Goal: Task Accomplishment & Management: Complete application form

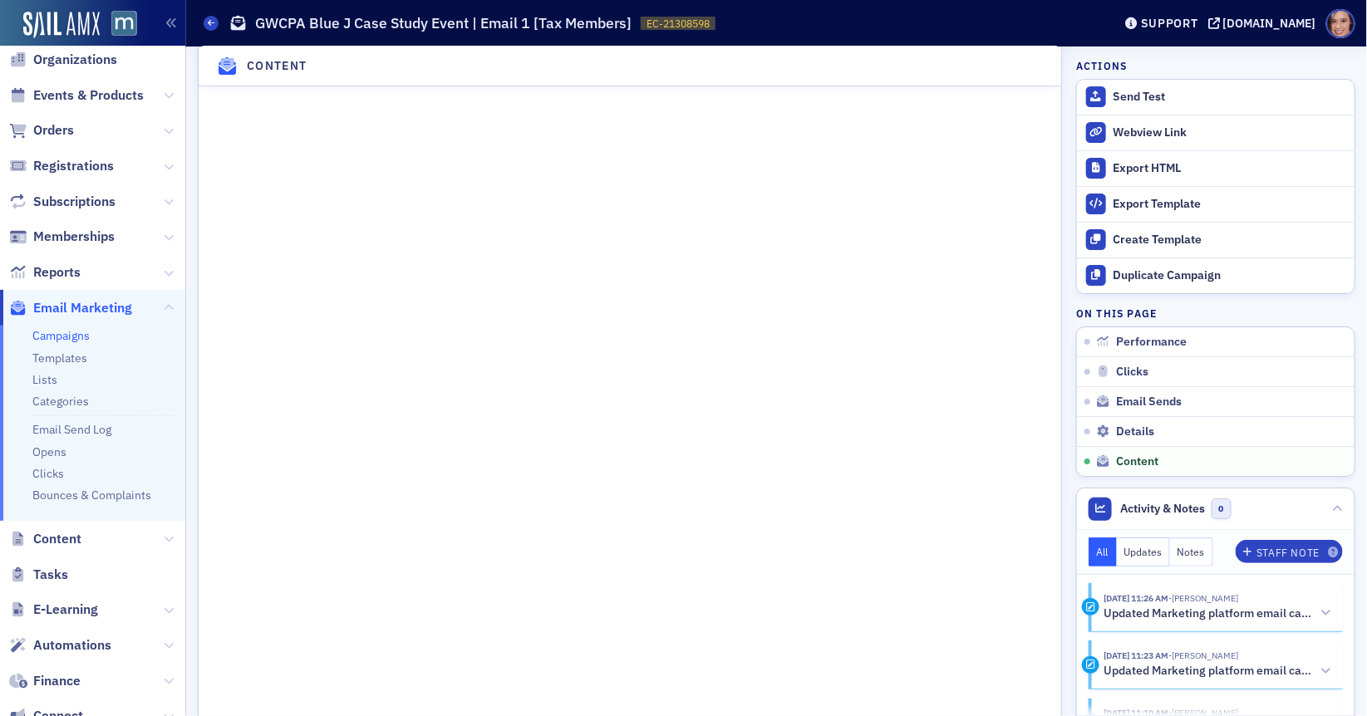
scroll to position [2017, 0]
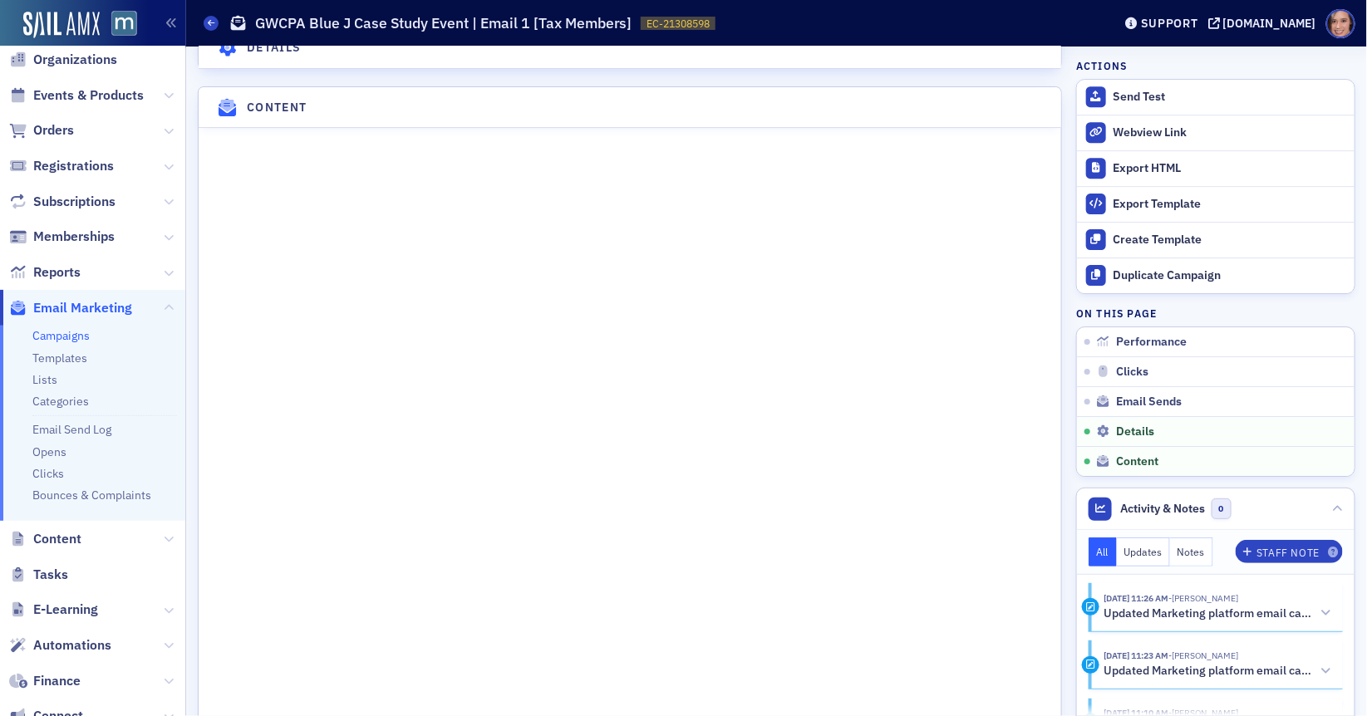
click at [78, 335] on link "Campaigns" at bounding box center [60, 335] width 57 height 15
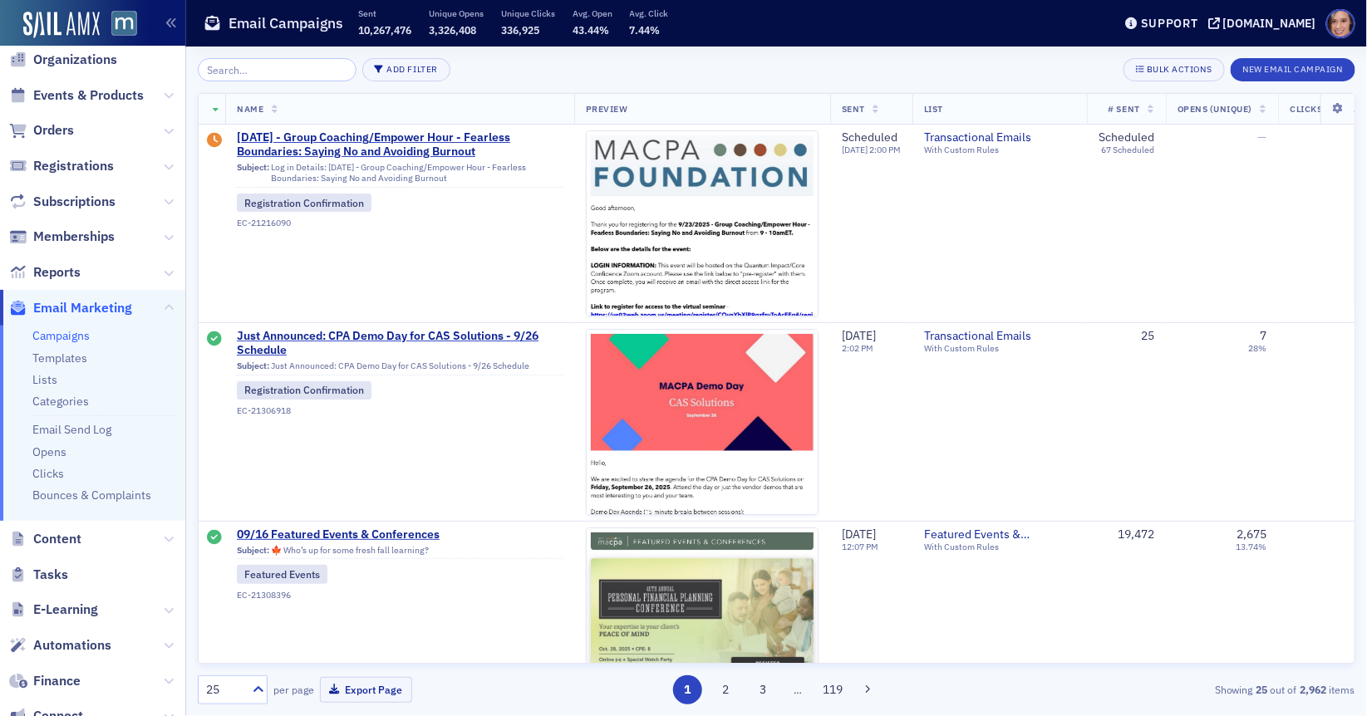
click at [295, 66] on input "search" at bounding box center [277, 69] width 159 height 23
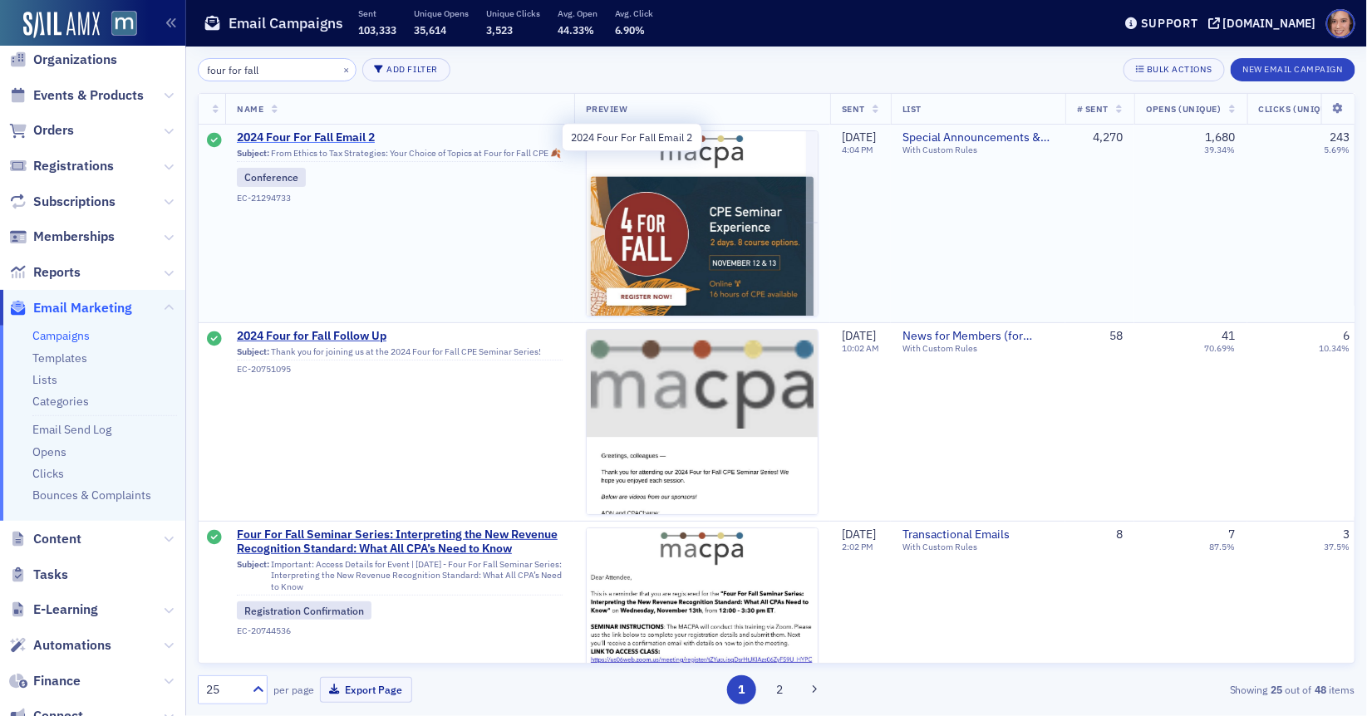
type input "four for fall"
click at [362, 138] on span "2024 Four For Fall Email 2" at bounding box center [400, 137] width 326 height 15
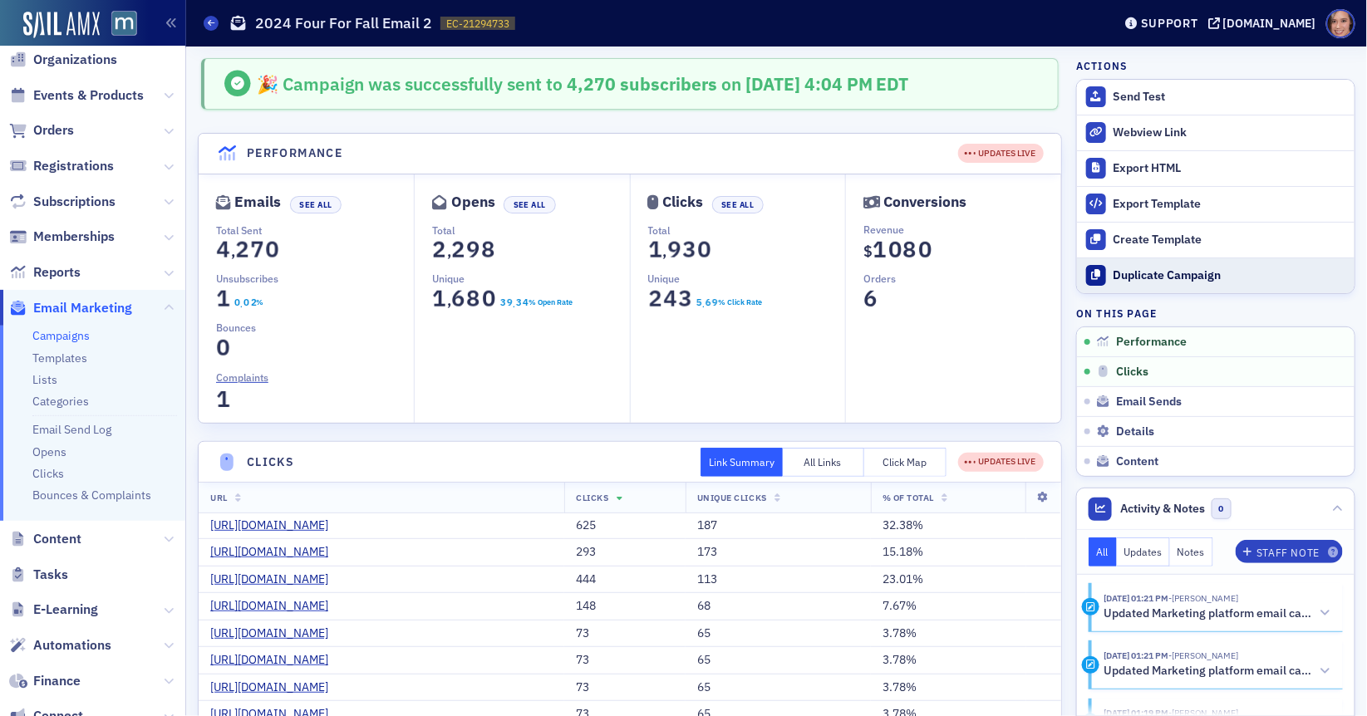
click at [1176, 270] on div "Duplicate Campaign" at bounding box center [1230, 275] width 233 height 15
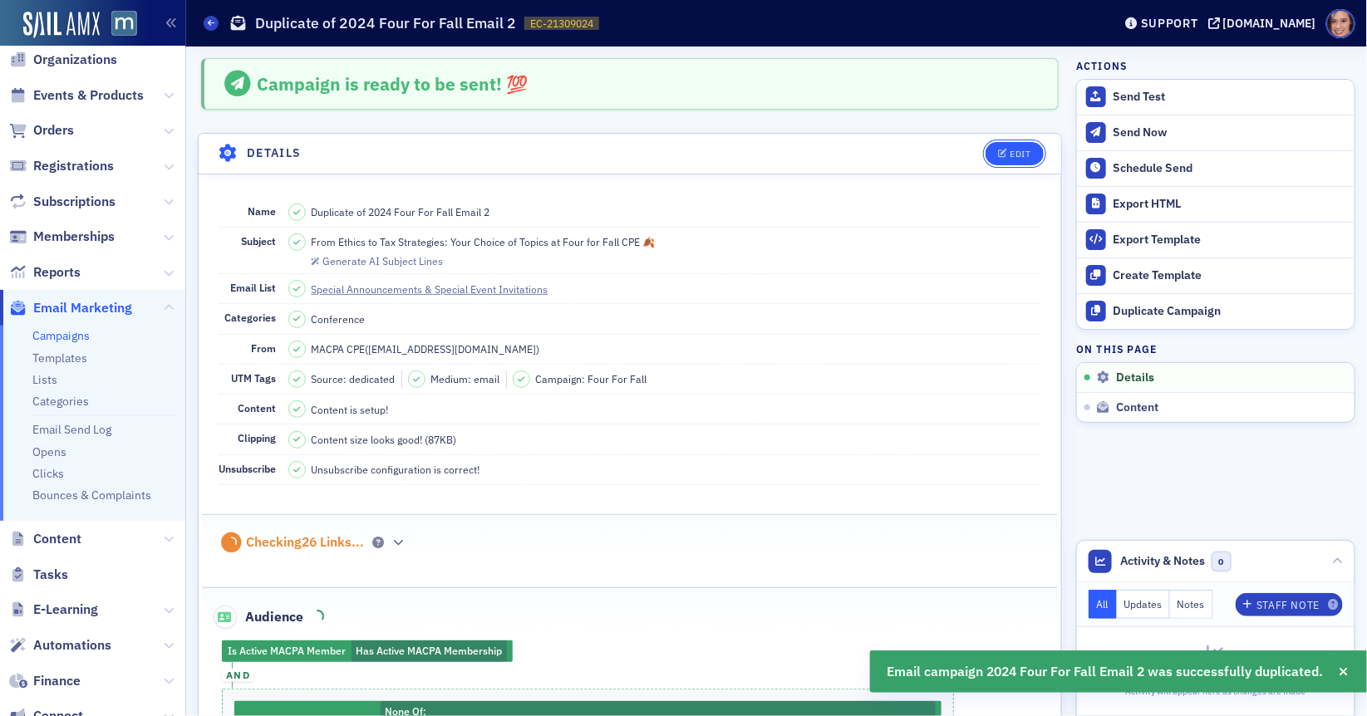
click at [1025, 146] on button "Edit" at bounding box center [1014, 153] width 57 height 23
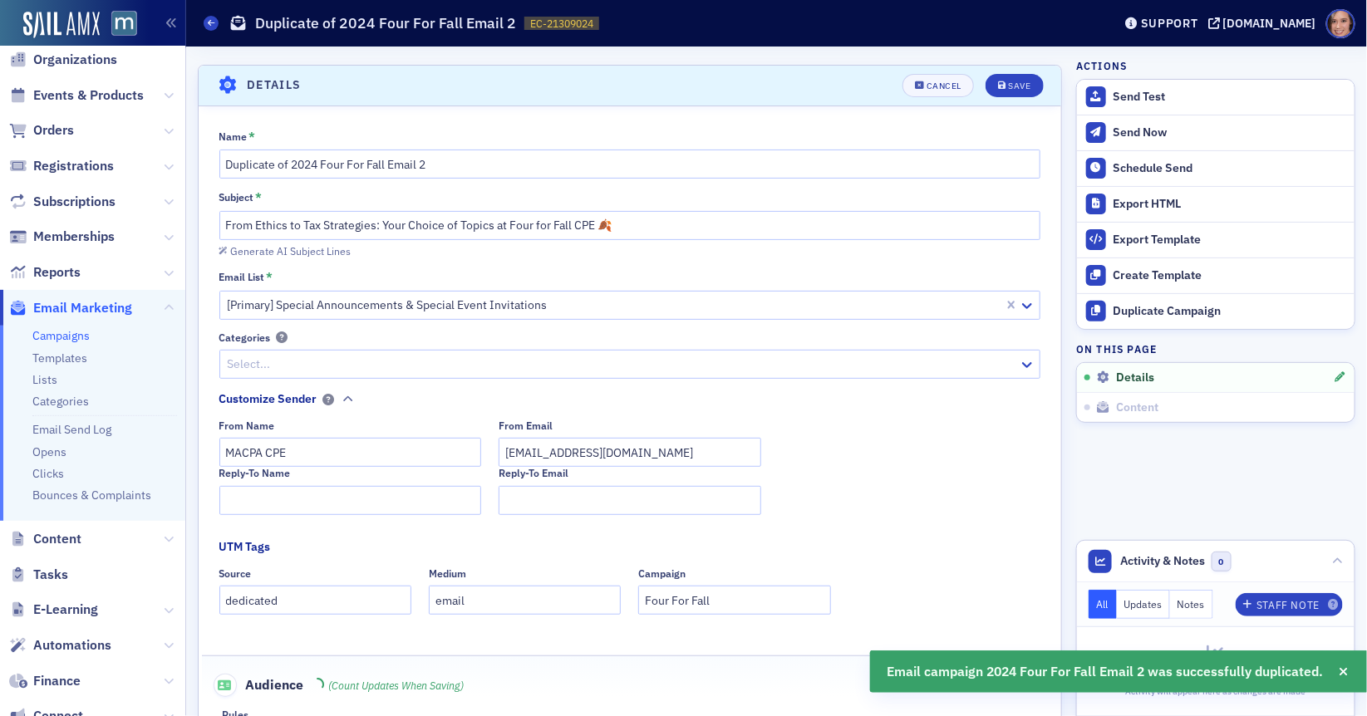
scroll to position [76, 0]
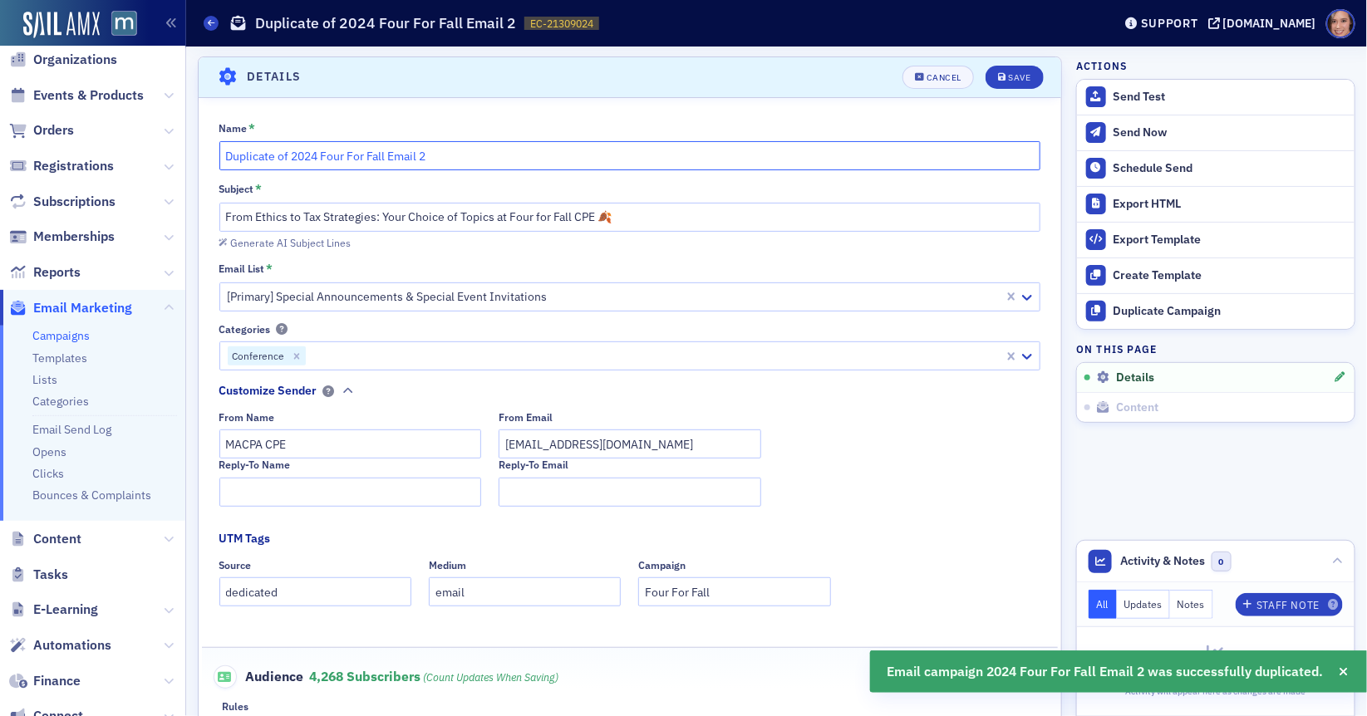
drag, startPoint x: 290, startPoint y: 157, endPoint x: 208, endPoint y: 146, distance: 83.0
click at [208, 146] on div "Name * Duplicate of 2024 Four For Fall Email 2 Subject * From Ethics to Tax Str…" at bounding box center [630, 577] width 863 height 912
drag, startPoint x: 318, startPoint y: 157, endPoint x: 191, endPoint y: 157, distance: 127.1
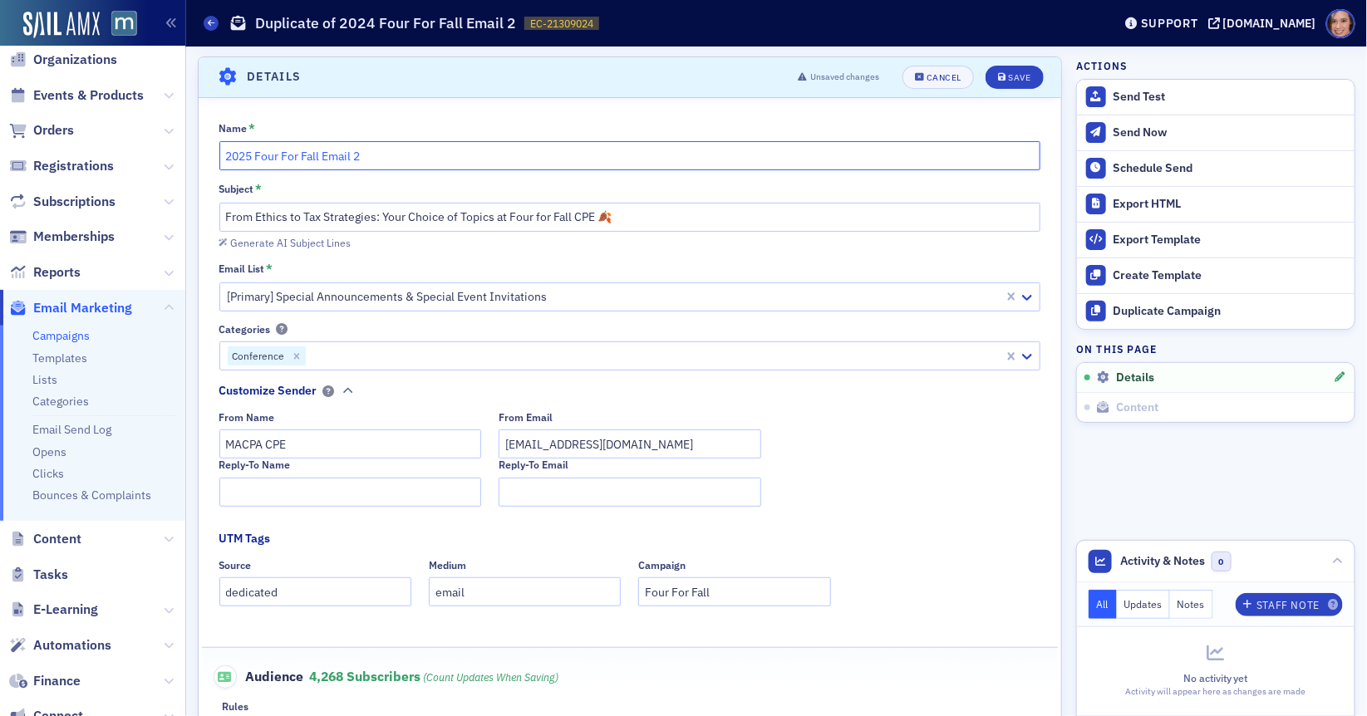
click at [375, 156] on input "2025 Four For Fall Email 2" at bounding box center [630, 155] width 822 height 29
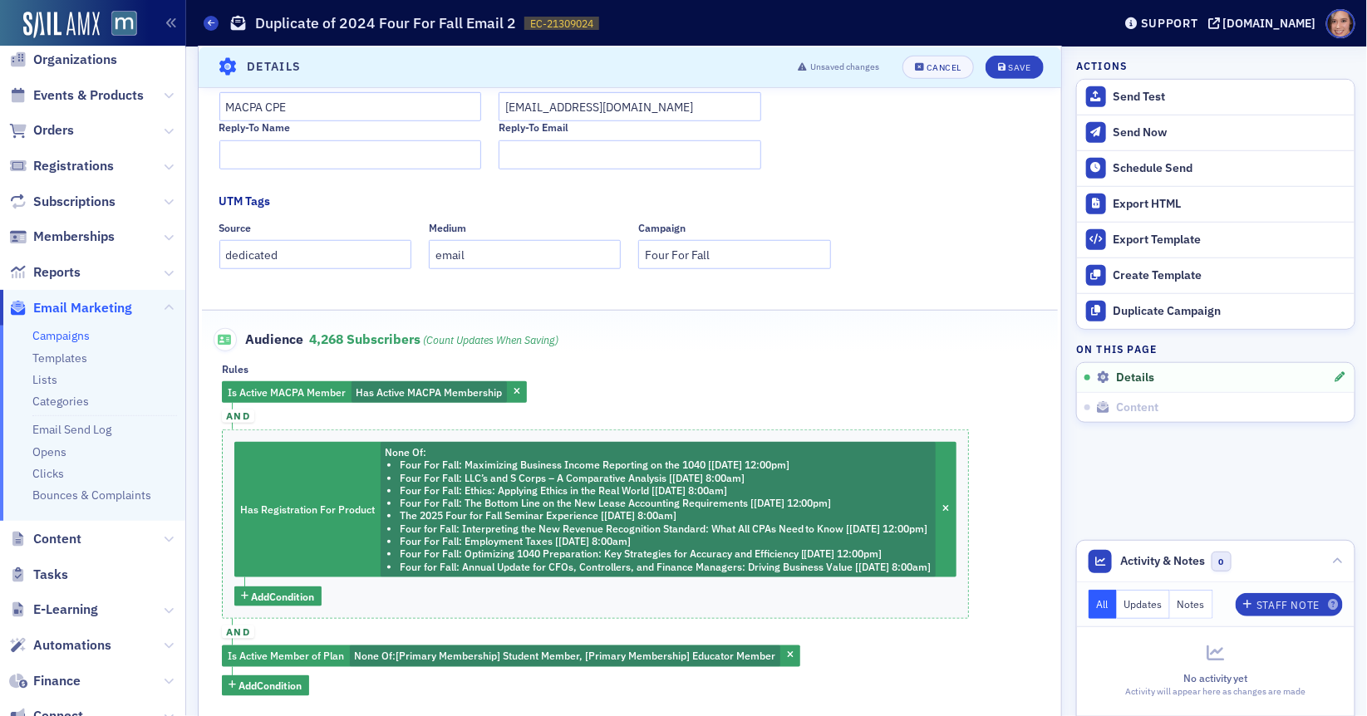
scroll to position [0, 0]
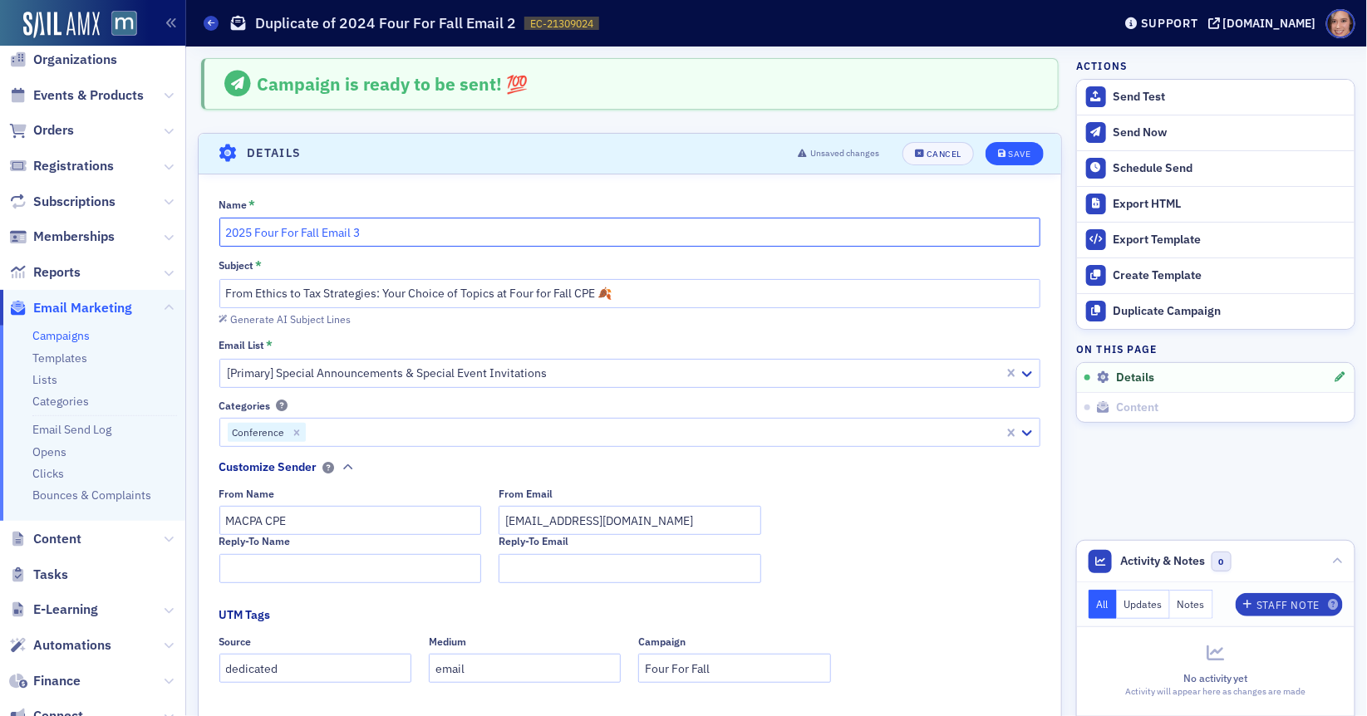
type input "2025 Four For Fall Email 3"
click at [1000, 144] on button "Save" at bounding box center [1014, 153] width 57 height 23
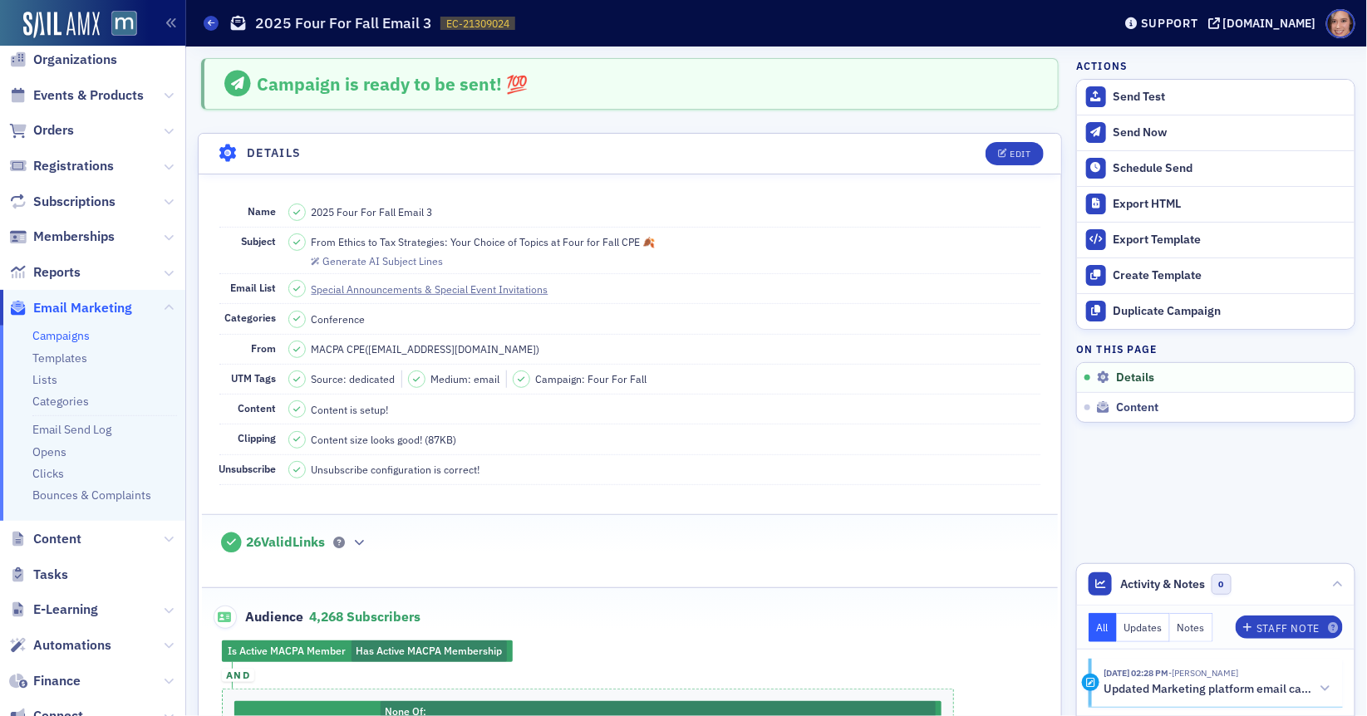
click at [465, 235] on span "From Ethics to Tax Strategies: Your Choice of Topics at Four for Fall CPE 🍂" at bounding box center [484, 241] width 344 height 15
copy span "From Ethics to Tax Strategies: Your Choice of Topics at Four for Fall CPE 🍂"
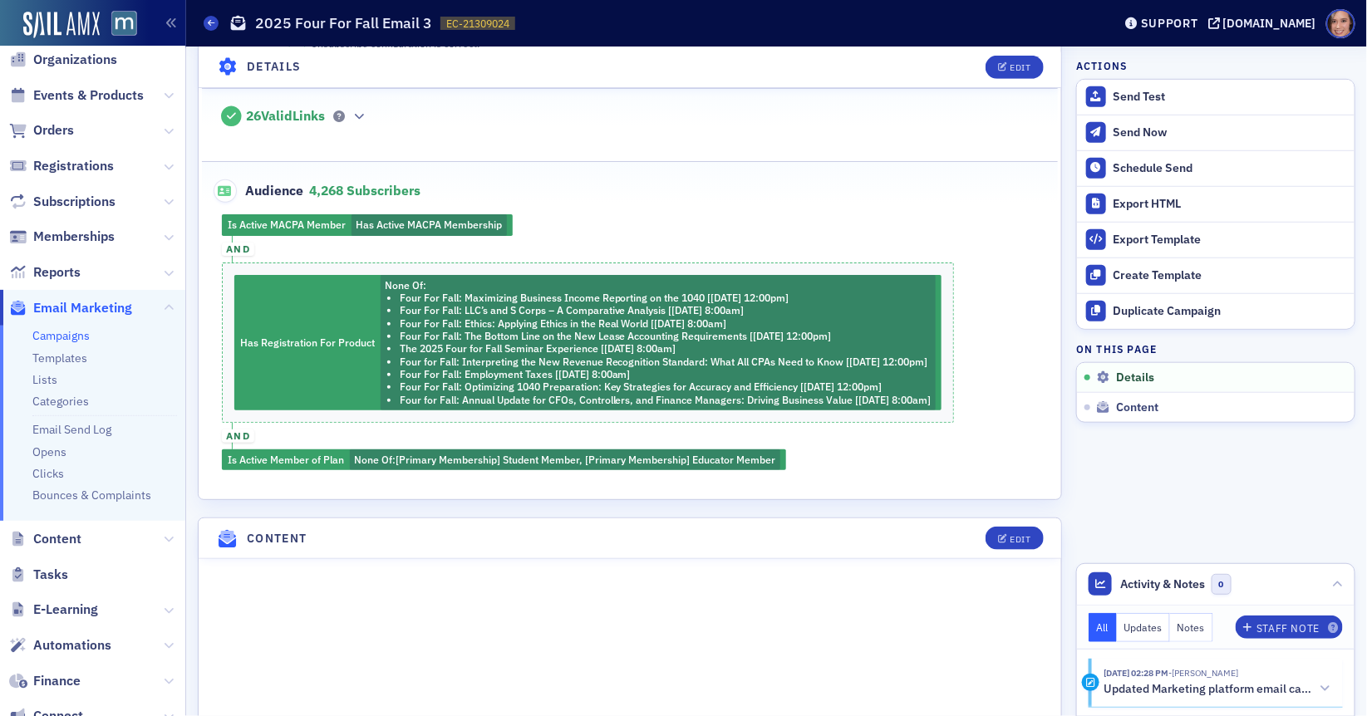
scroll to position [528, 0]
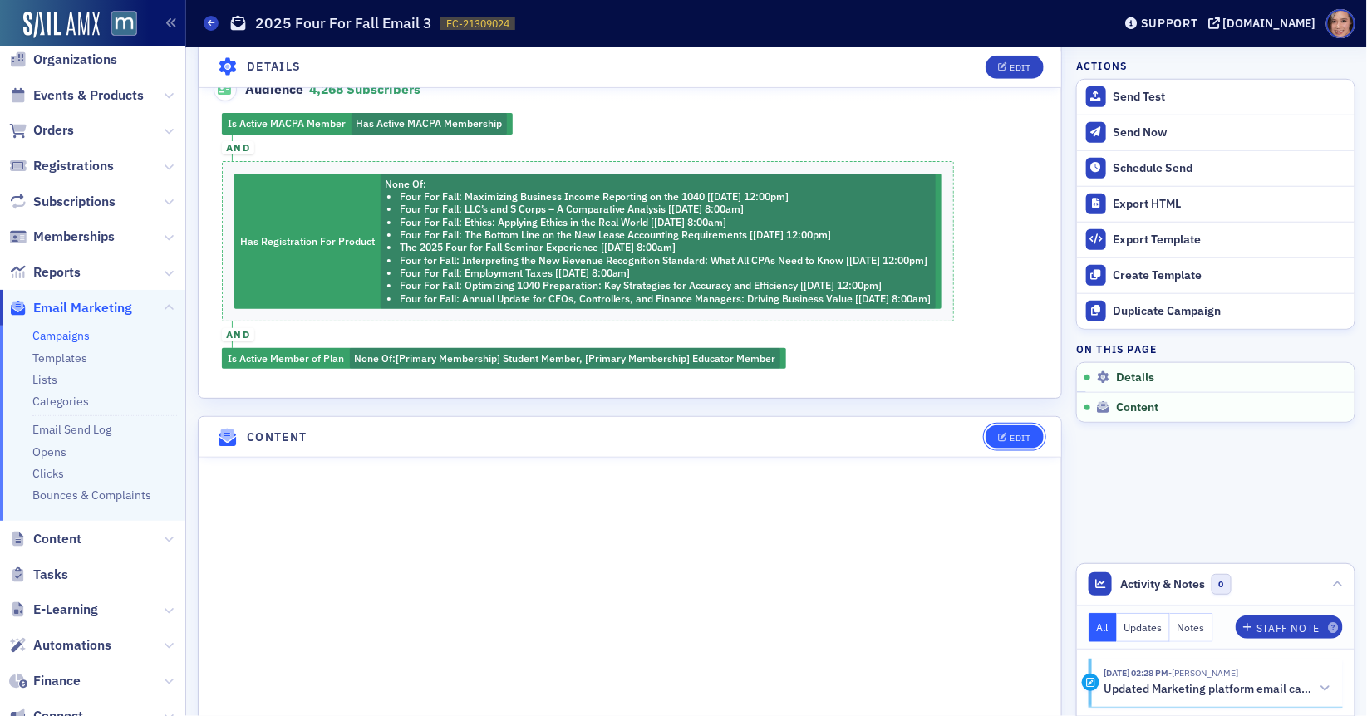
click at [1025, 434] on div "Edit" at bounding box center [1020, 438] width 21 height 9
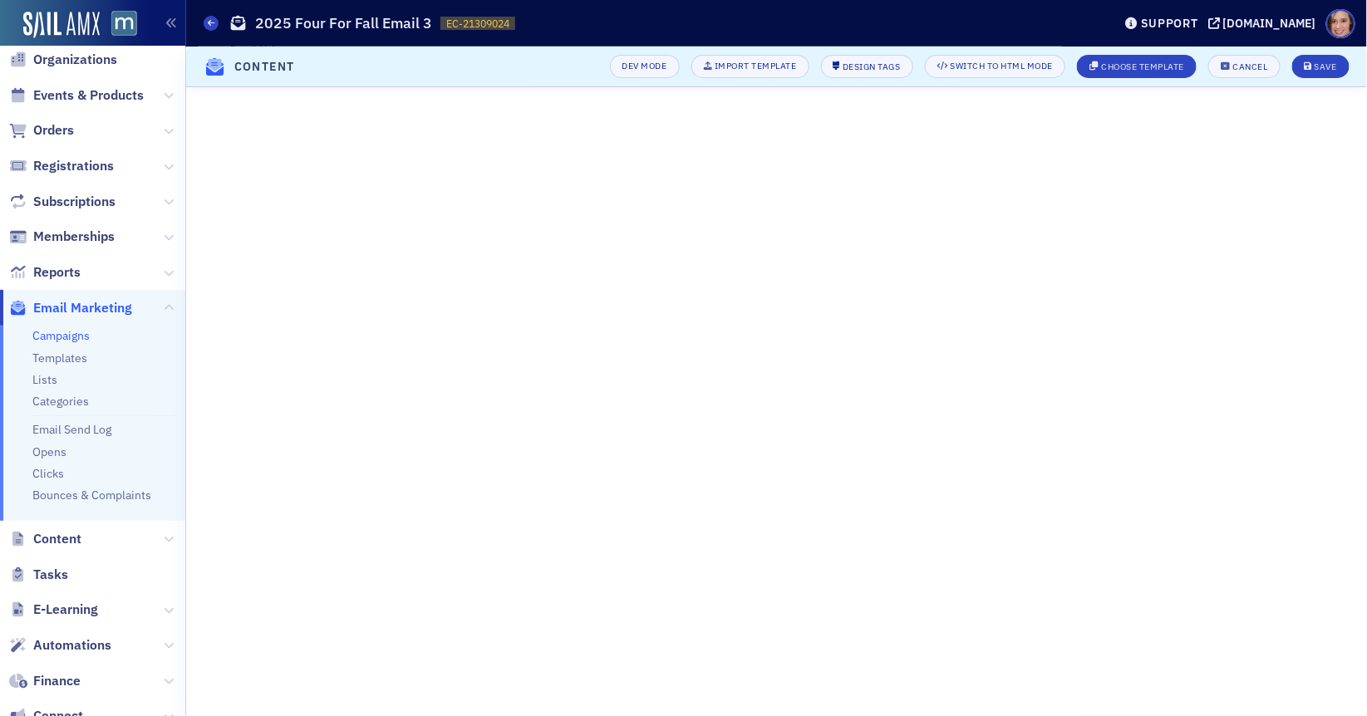
scroll to position [231, 0]
click at [1311, 61] on button "Save" at bounding box center [1320, 66] width 57 height 23
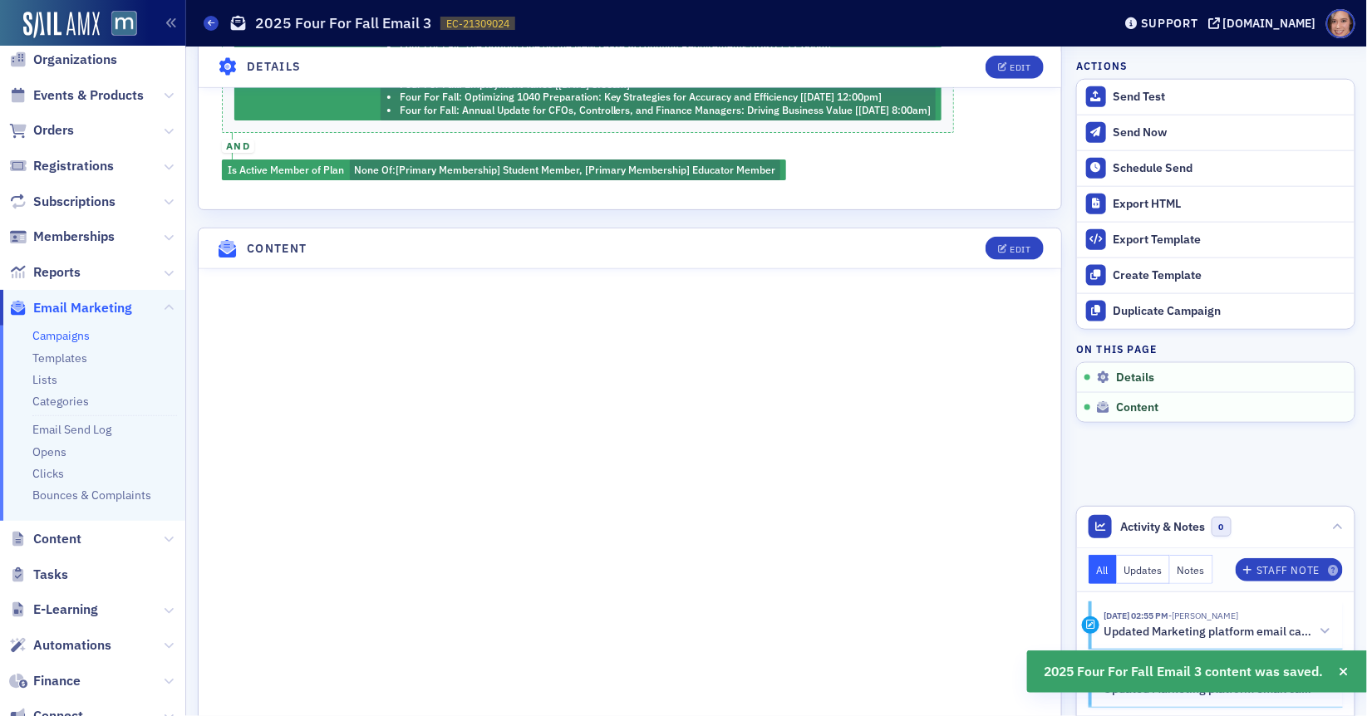
scroll to position [0, 0]
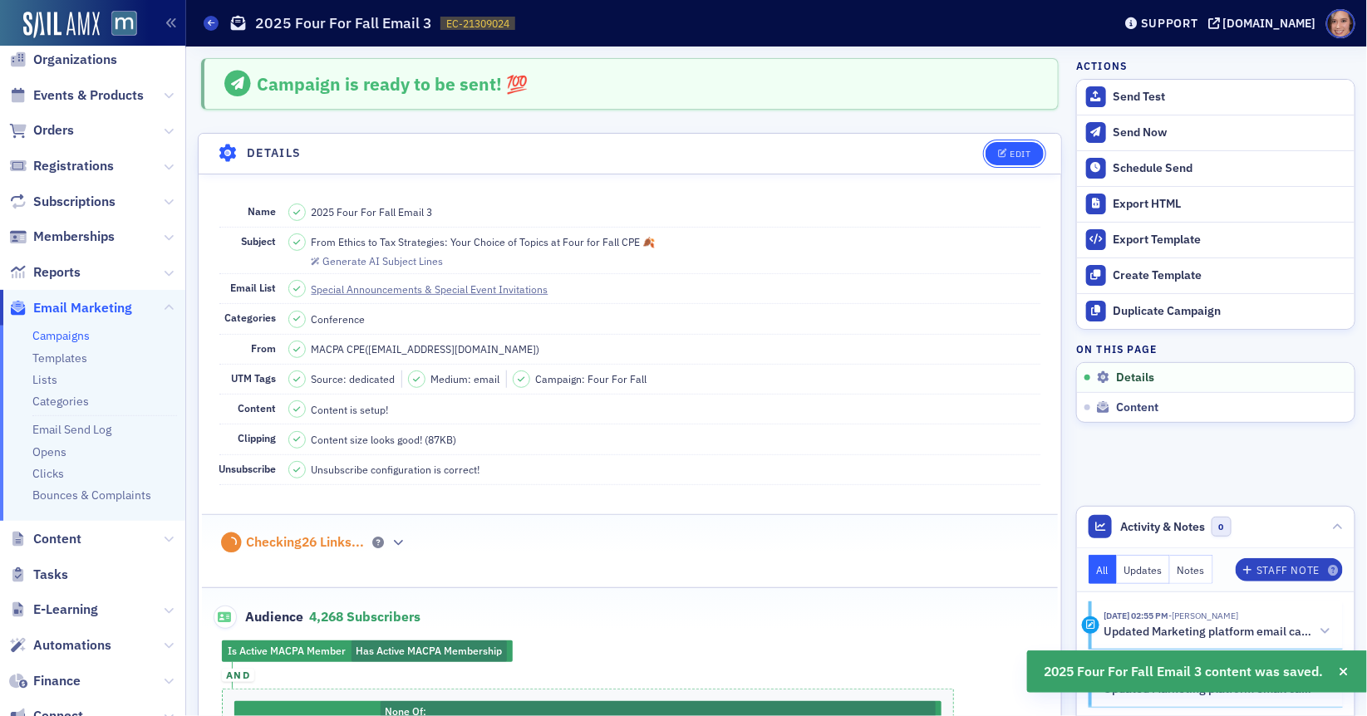
click at [1028, 146] on button "Edit" at bounding box center [1014, 153] width 57 height 23
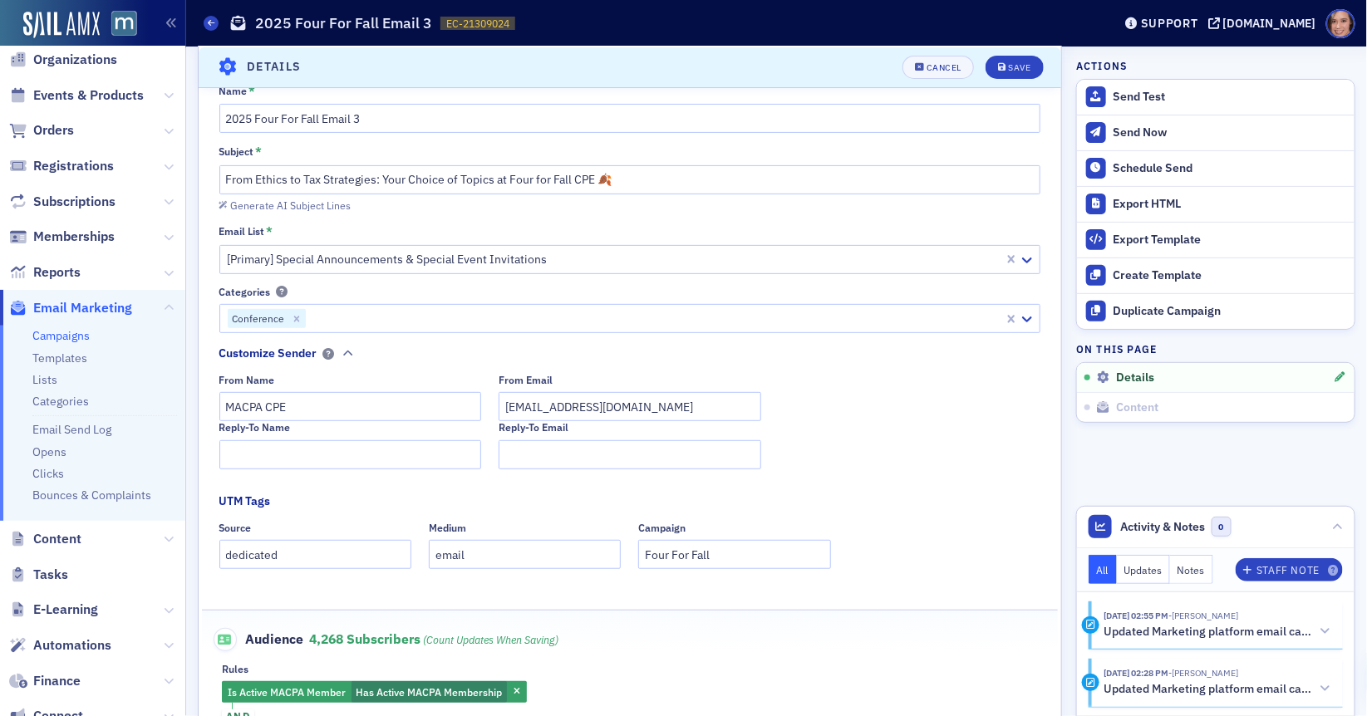
scroll to position [116, 0]
drag, startPoint x: 509, startPoint y: 176, endPoint x: 214, endPoint y: 165, distance: 295.2
click at [213, 165] on div "Name * 2025 Four For Fall Email 3 Subject * From Ethics to Tax Strategies: Your…" at bounding box center [630, 538] width 863 height 912
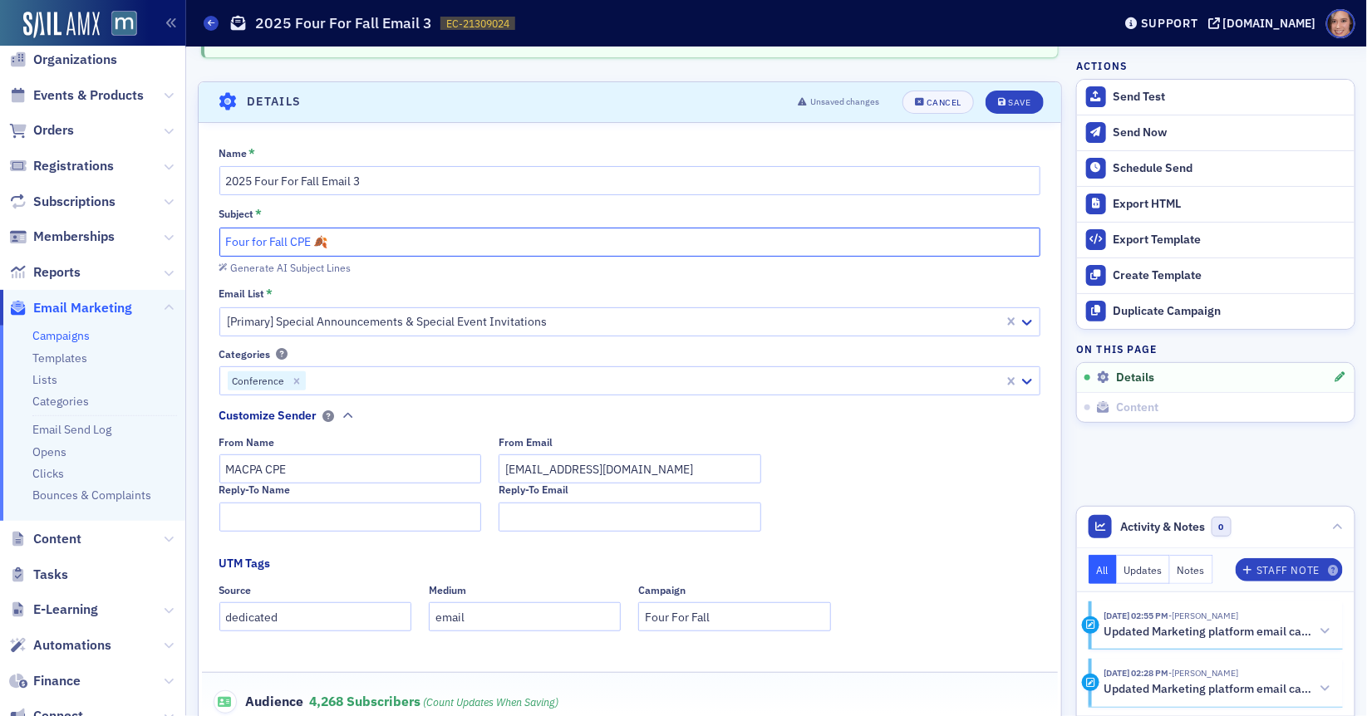
scroll to position [51, 0]
click at [459, 233] on input "Four for Fall CPE 🍂" at bounding box center [630, 243] width 822 height 29
paste input "Series: Gov/NFP CPE on Ethics, Employment Taxes & Revenue Recognition"
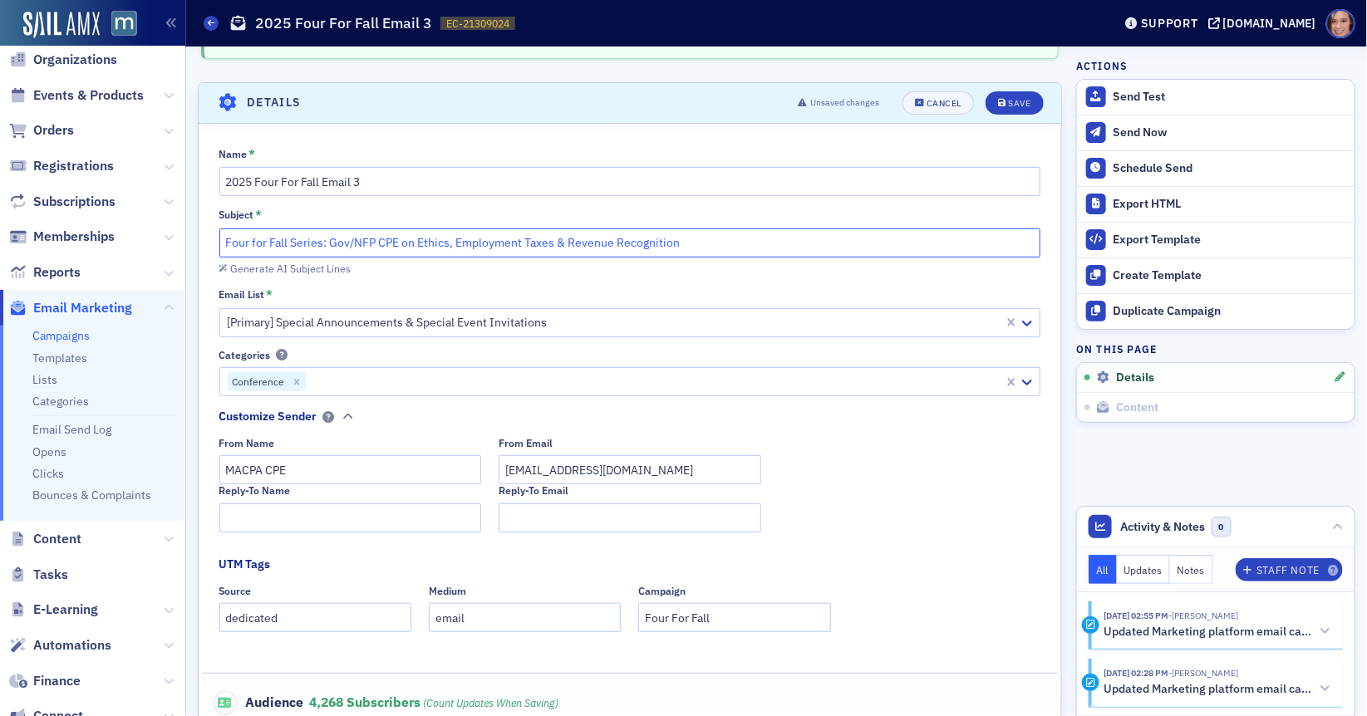
click at [327, 239] on input "Four for Fall Series: Gov/NFP CPE on Ethics, Employment Taxes & Revenue Recogni…" at bounding box center [630, 243] width 822 height 29
drag, startPoint x: 327, startPoint y: 239, endPoint x: 415, endPoint y: 241, distance: 87.3
click at [415, 241] on input "Four for Fall Series: Gov/NFP CPE on Ethics, Employment Taxes & Revenue Recogni…" at bounding box center [630, 243] width 822 height 29
click at [653, 241] on input "Four for Fall Series: Ethics, Employment Taxes & Revenue Recognition" at bounding box center [630, 243] width 822 height 29
click at [476, 240] on input "Four for Fall Series: Ethics, Employment Taxes & Revenue Recognition" at bounding box center [630, 243] width 822 height 29
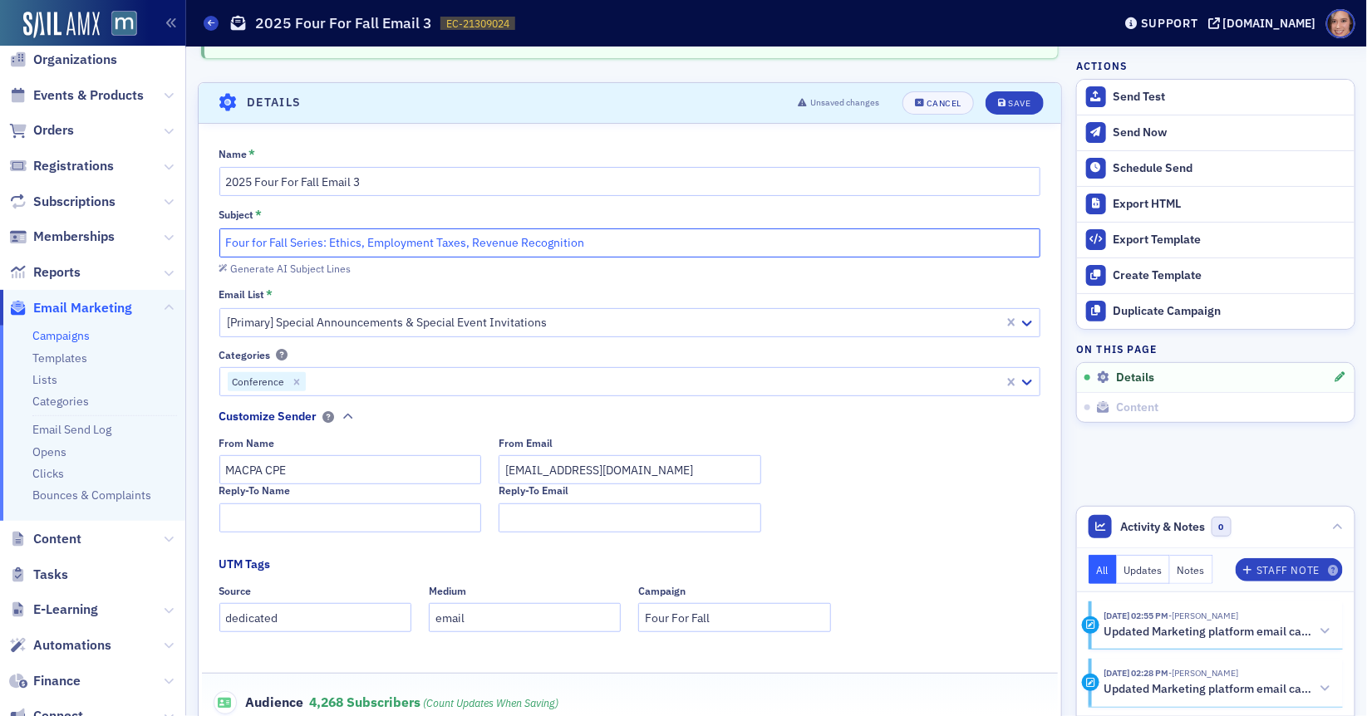
click at [594, 244] on input "Four for Fall Series: Ethics, Employment Taxes, Revenue Recognition" at bounding box center [630, 243] width 822 height 29
type input "Four for Fall Series: Ethics, Employment Taxes, Revenue Recognition & More"
click at [604, 208] on div "Subject *" at bounding box center [630, 215] width 822 height 15
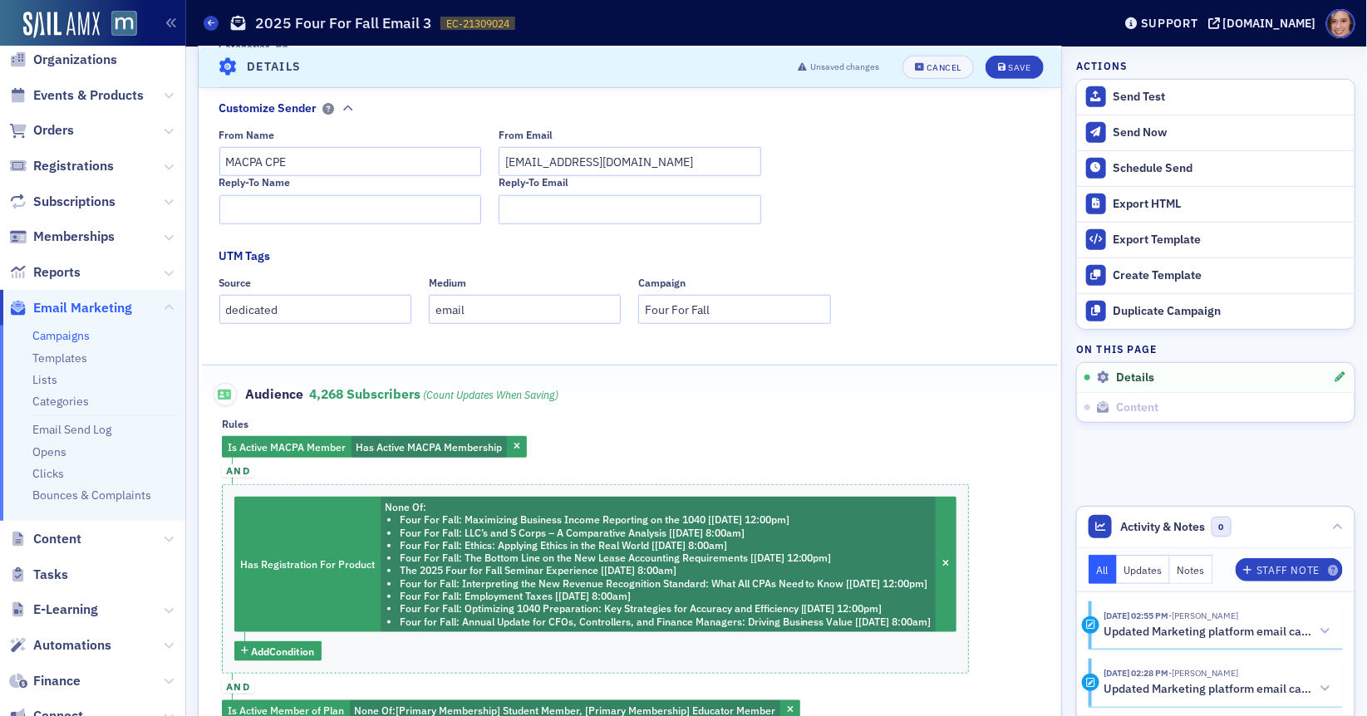
scroll to position [483, 0]
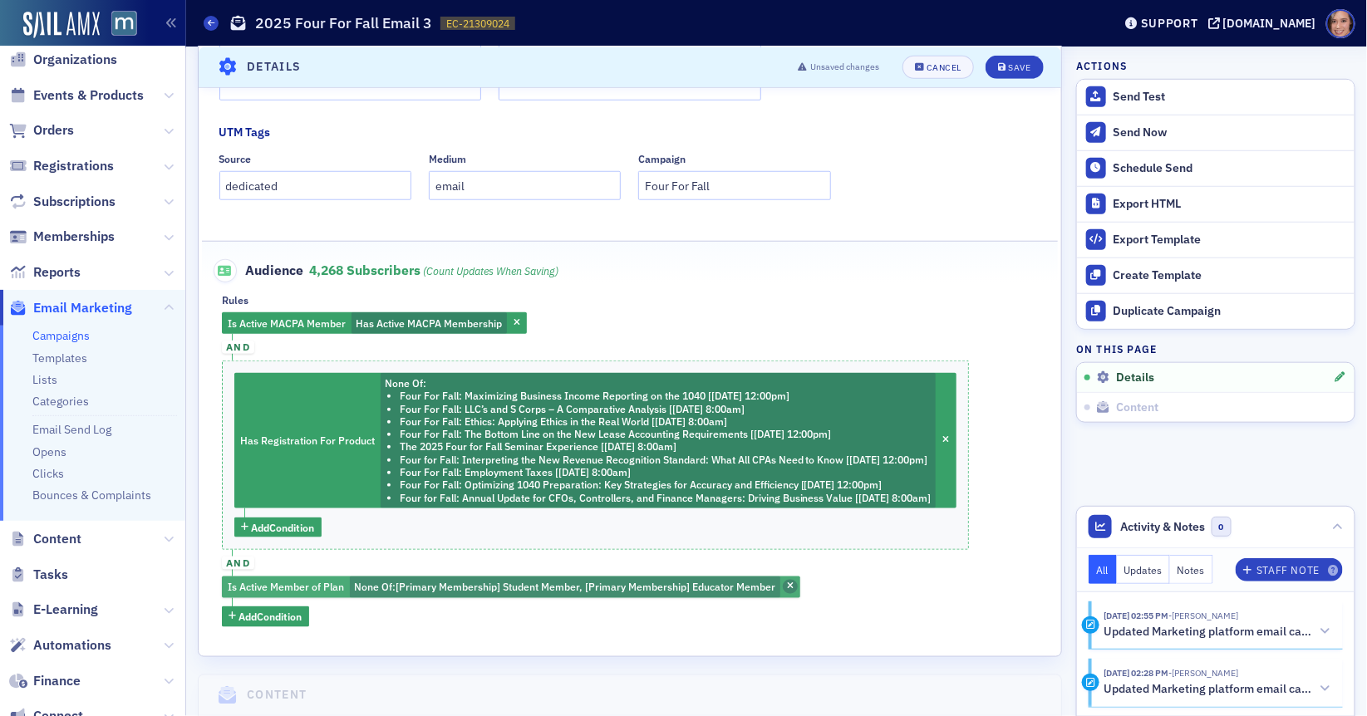
click at [787, 584] on icon "button" at bounding box center [790, 587] width 7 height 9
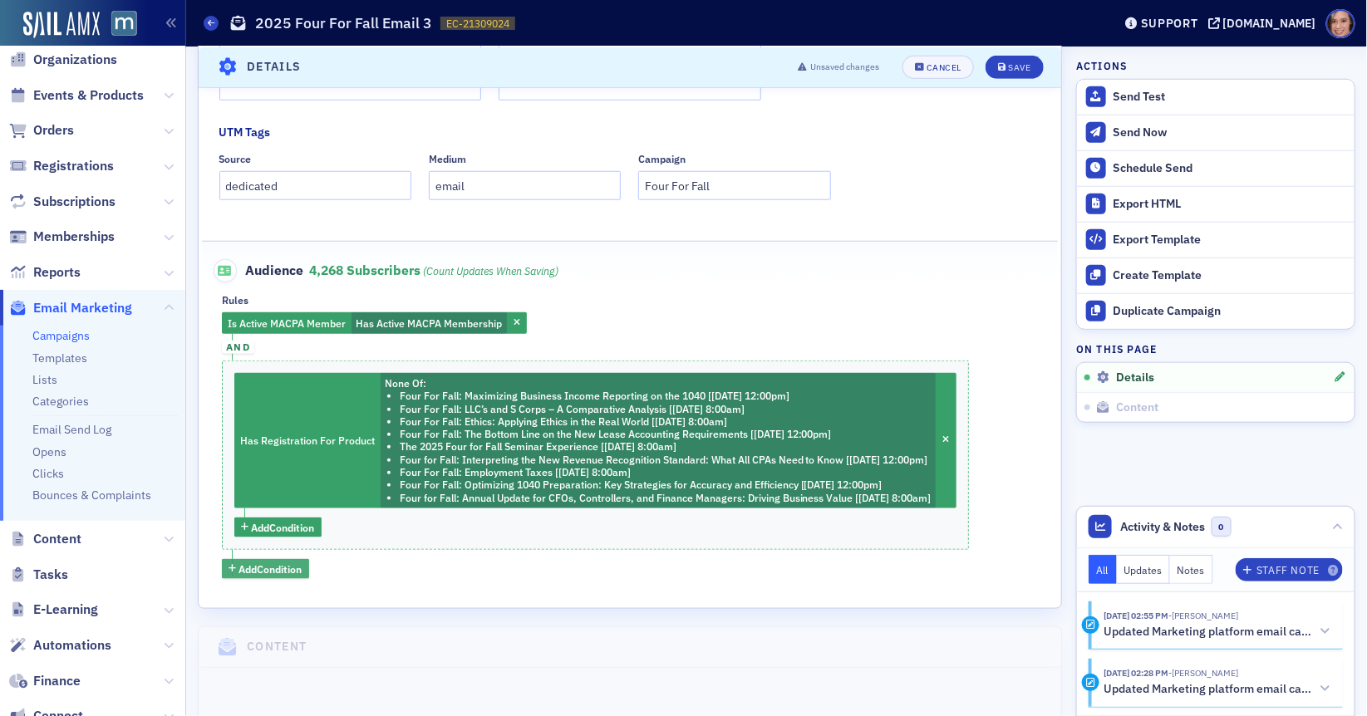
click at [273, 574] on button "Add Condition" at bounding box center [265, 569] width 87 height 21
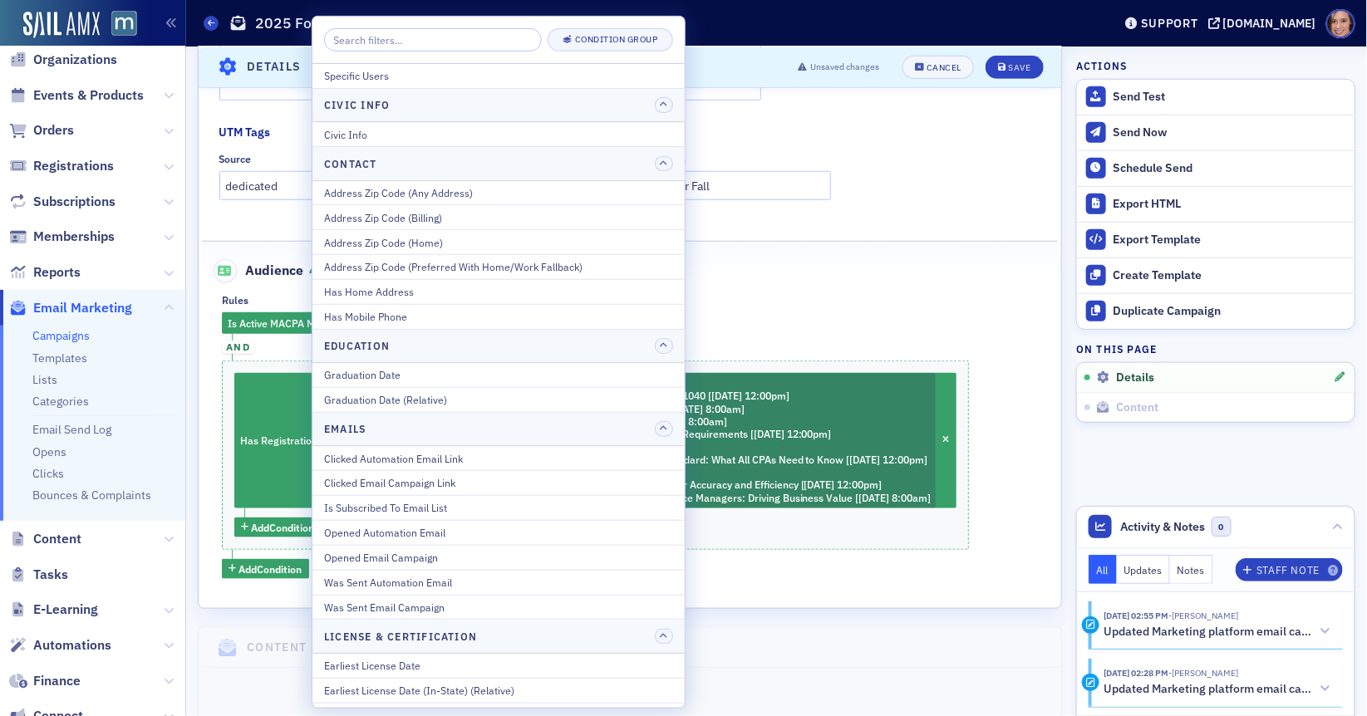
click at [377, 42] on input "search" at bounding box center [433, 39] width 218 height 23
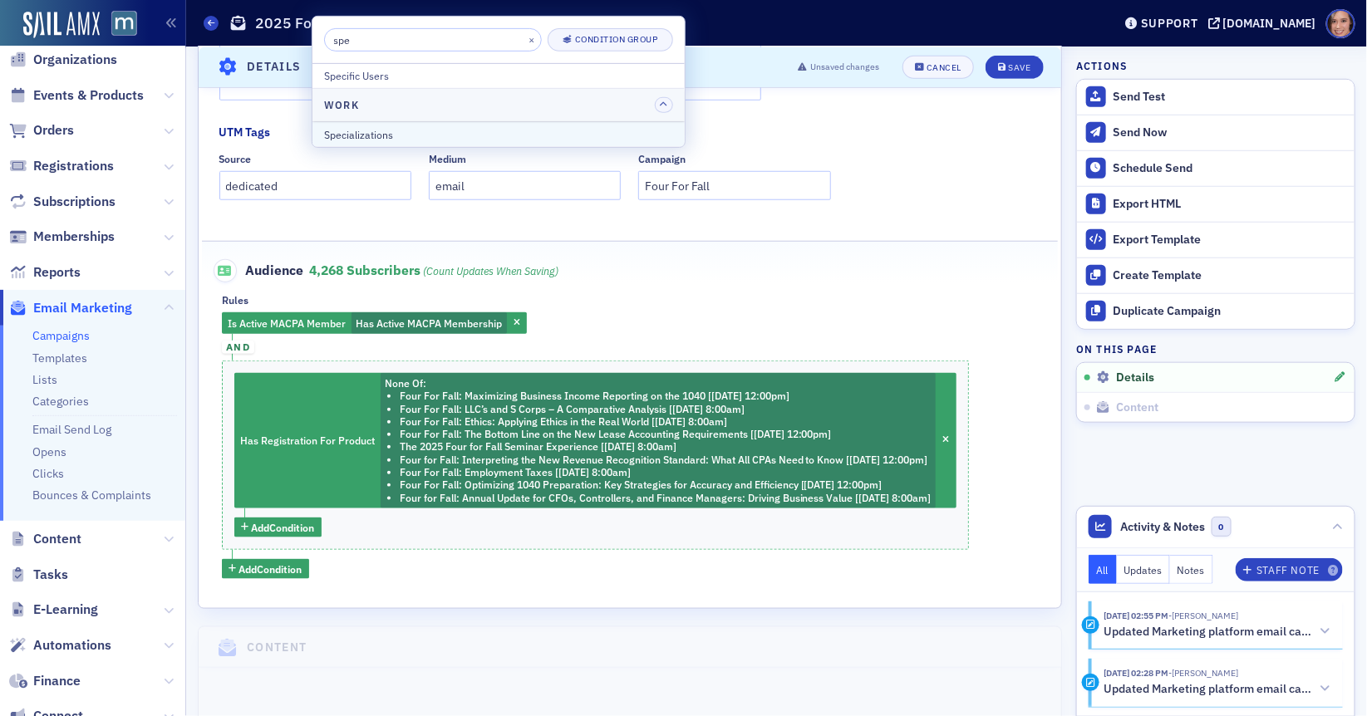
type input "spe"
click at [395, 130] on div "Specializations" at bounding box center [498, 133] width 349 height 15
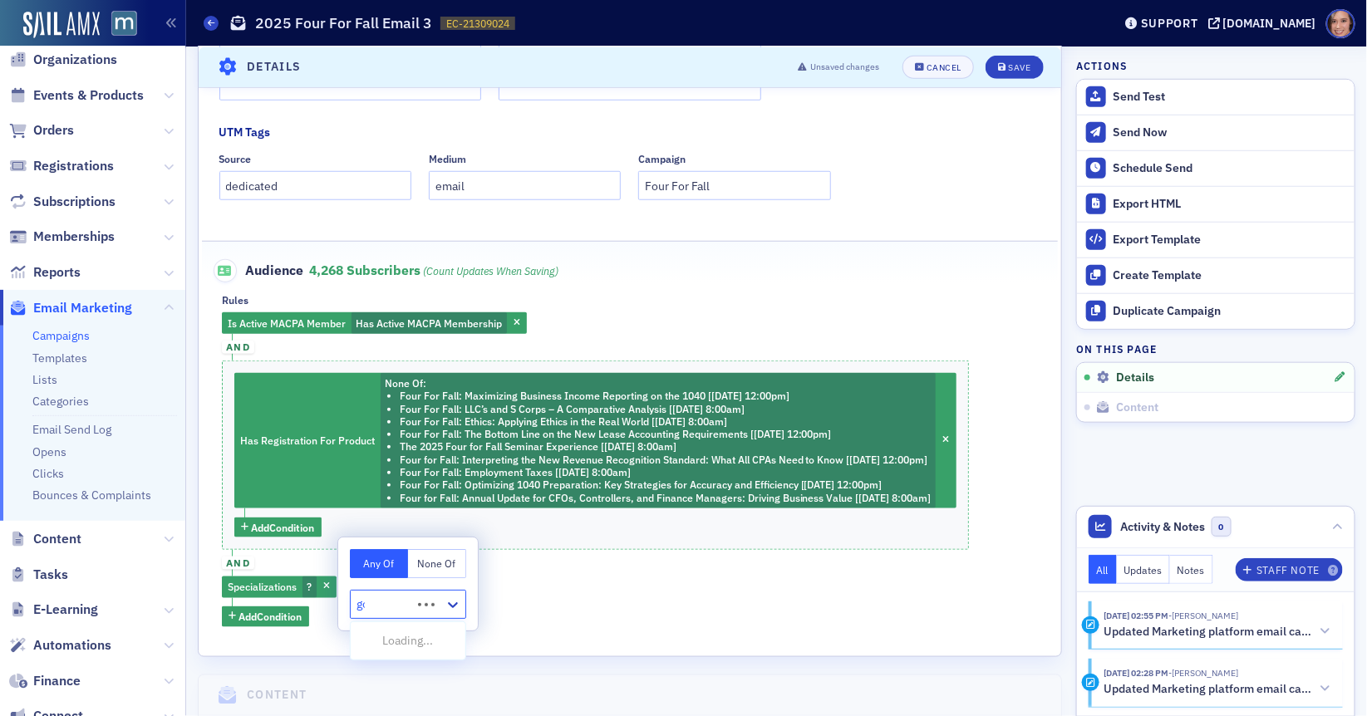
type input "gov"
click at [411, 644] on span "Government" at bounding box center [394, 640] width 66 height 17
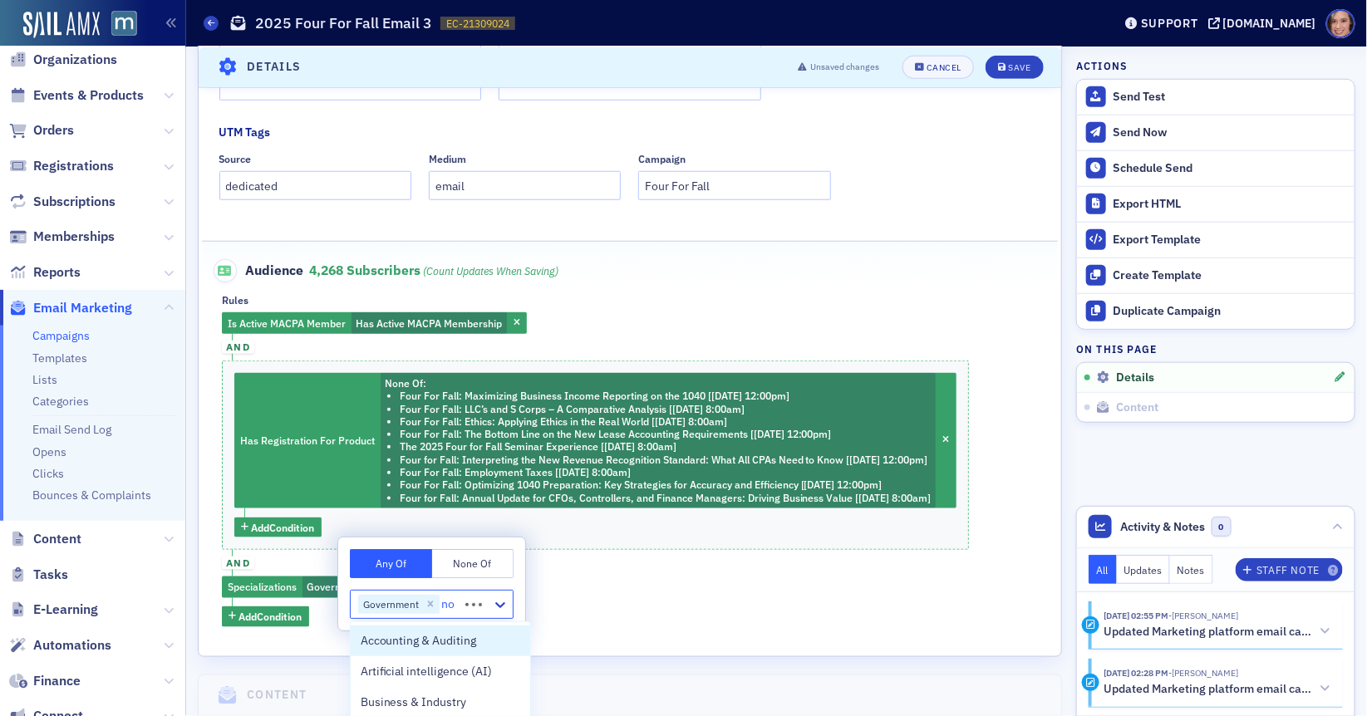
type input "not"
click at [421, 647] on span "Nonprofit / Not-For-Profit" at bounding box center [428, 640] width 134 height 17
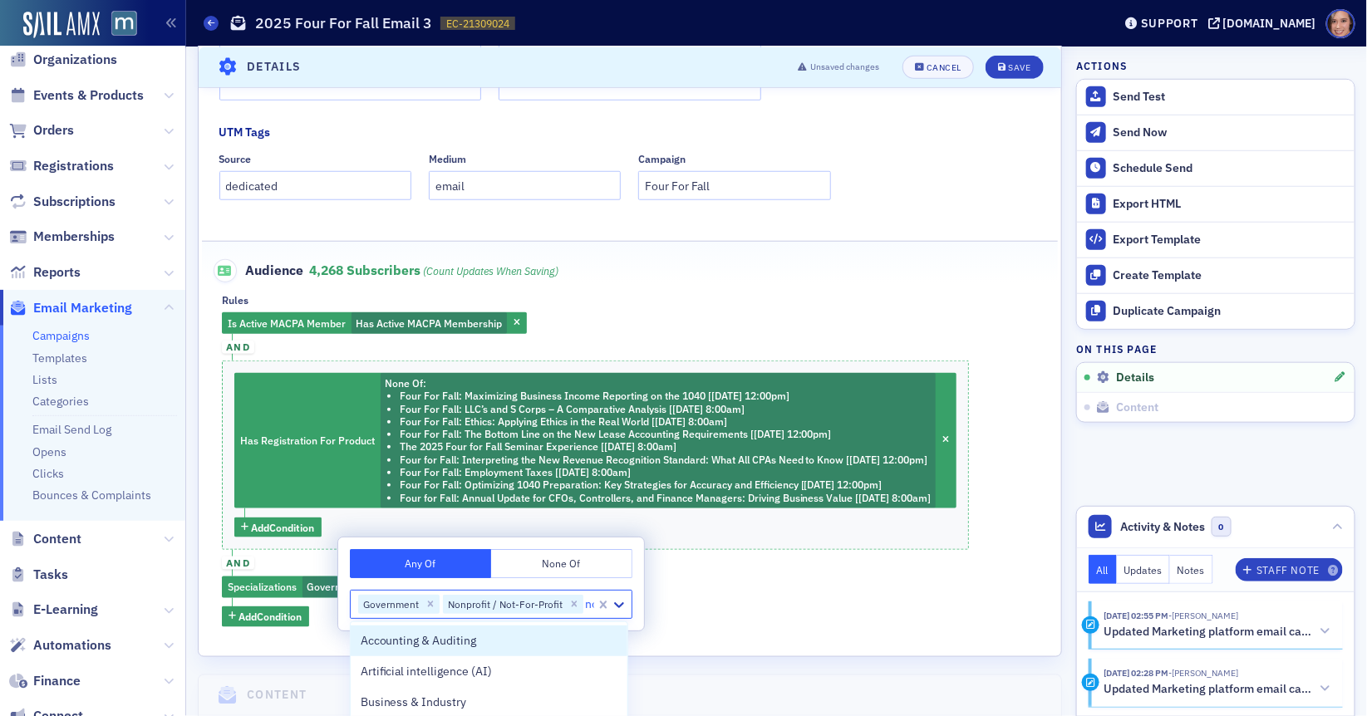
type input "not"
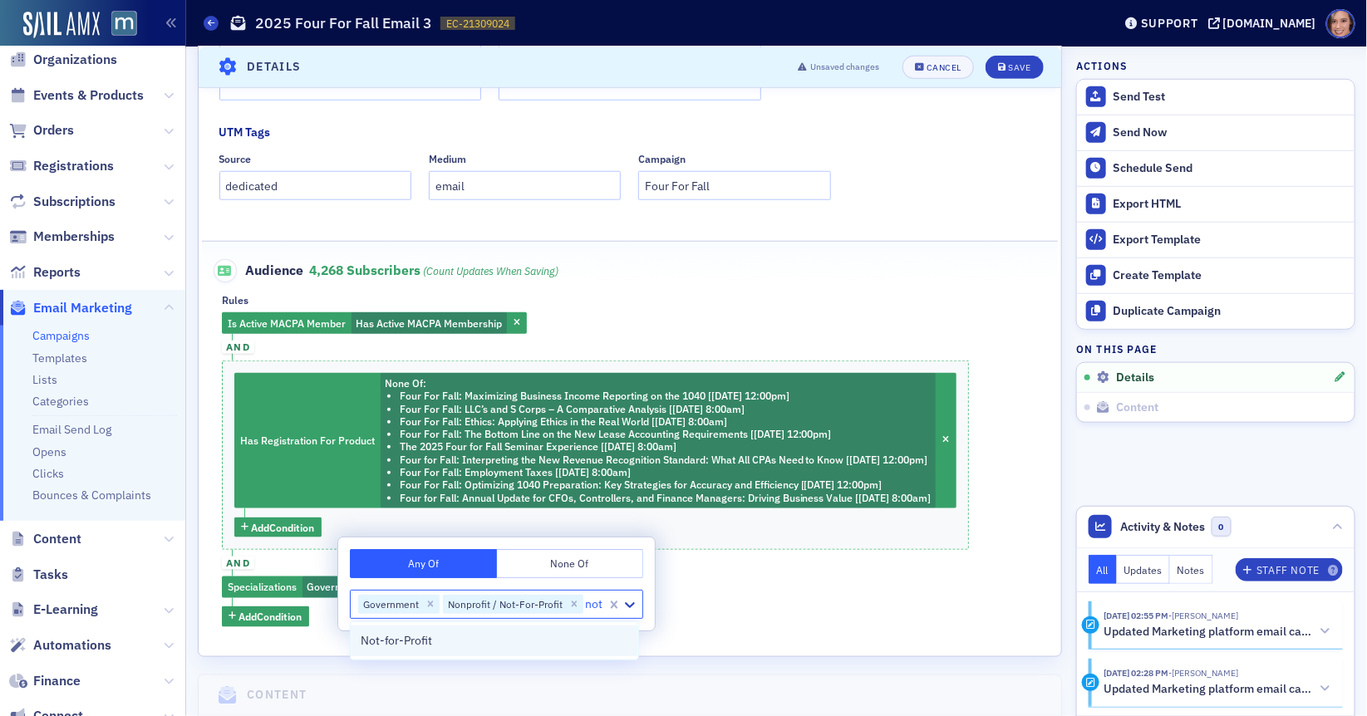
click at [420, 647] on span "Not-for-Profit" at bounding box center [397, 640] width 72 height 17
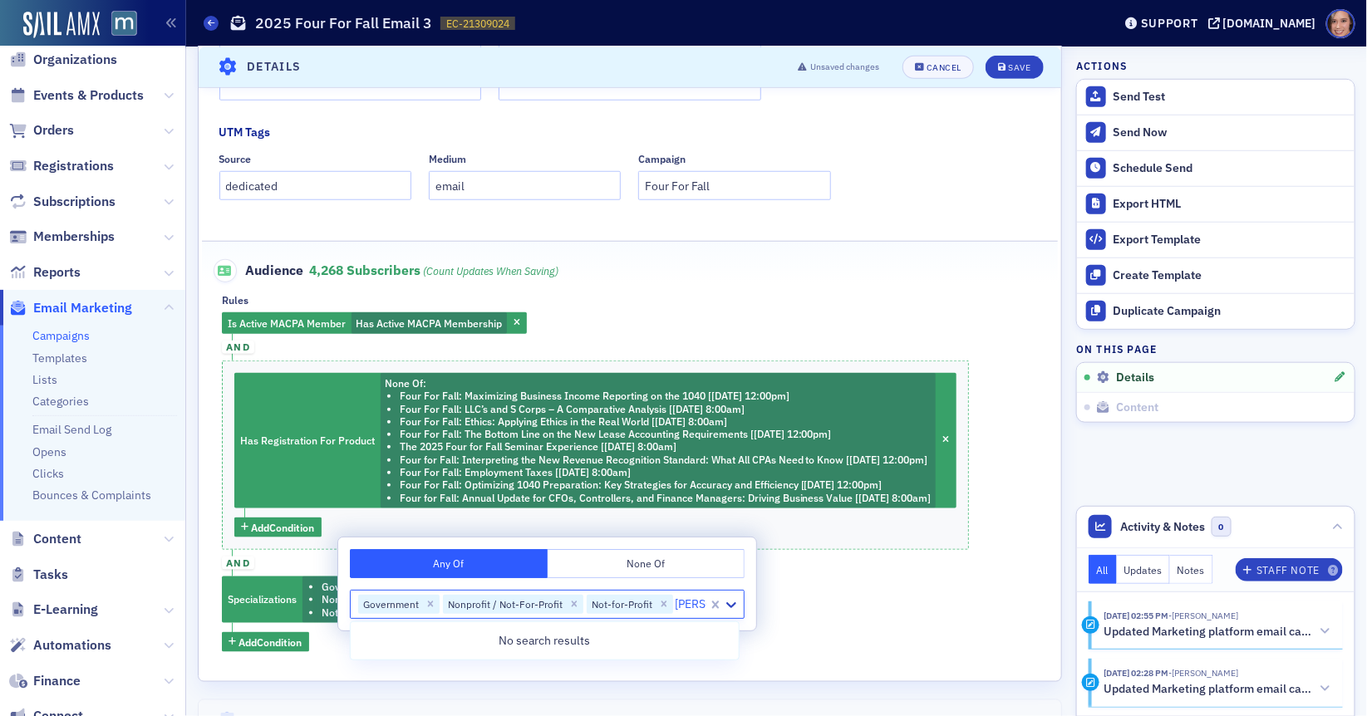
type input "[PERSON_NAME]"
click at [824, 583] on div "Is Active MACPA Member Has Active MACPA Membership and Has Registration For Pro…" at bounding box center [630, 482] width 816 height 340
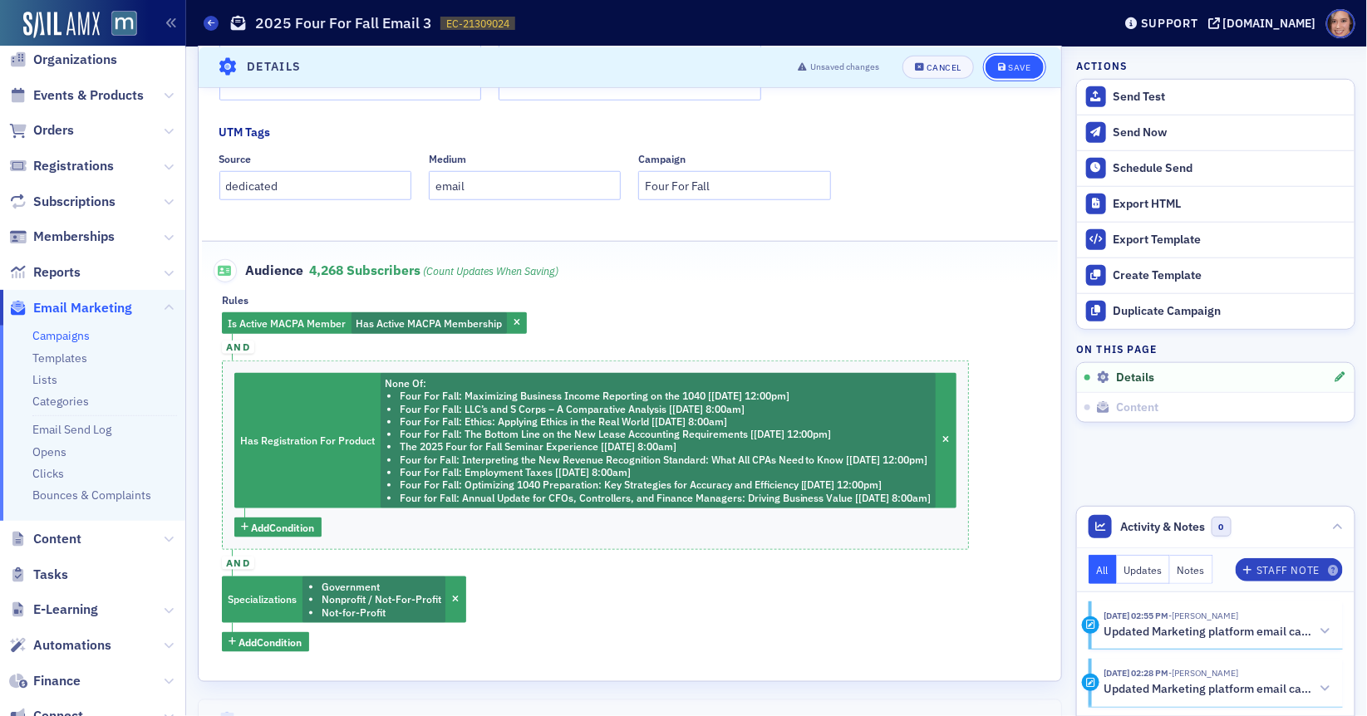
click at [1001, 76] on button "Save" at bounding box center [1014, 66] width 57 height 23
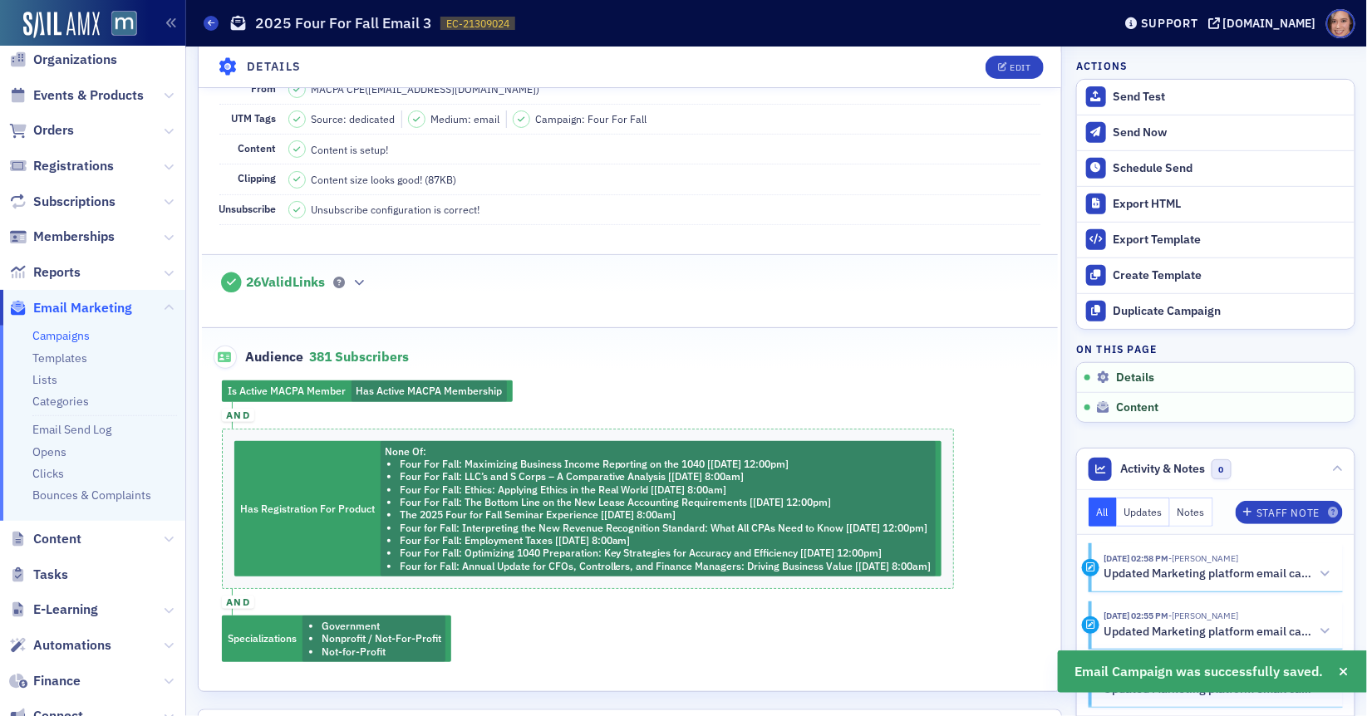
scroll to position [278, 0]
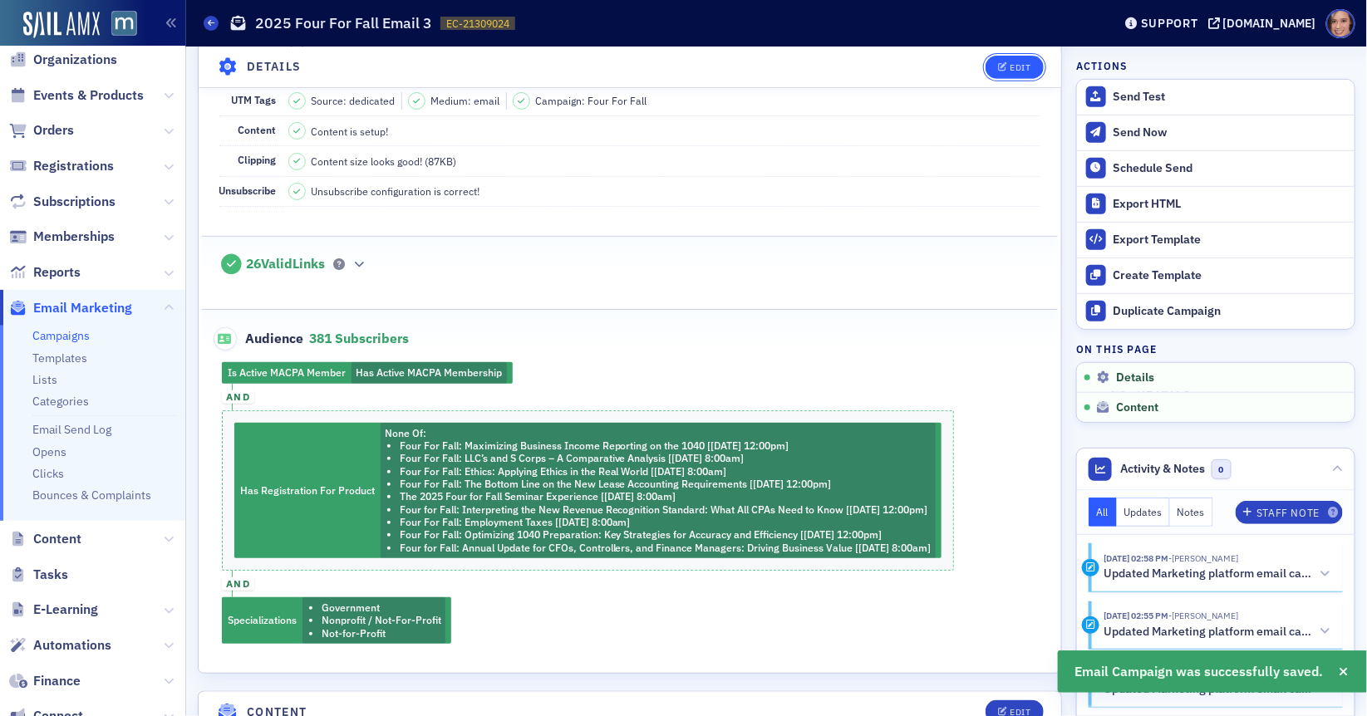
click at [1021, 66] on div "Edit" at bounding box center [1020, 66] width 21 height 9
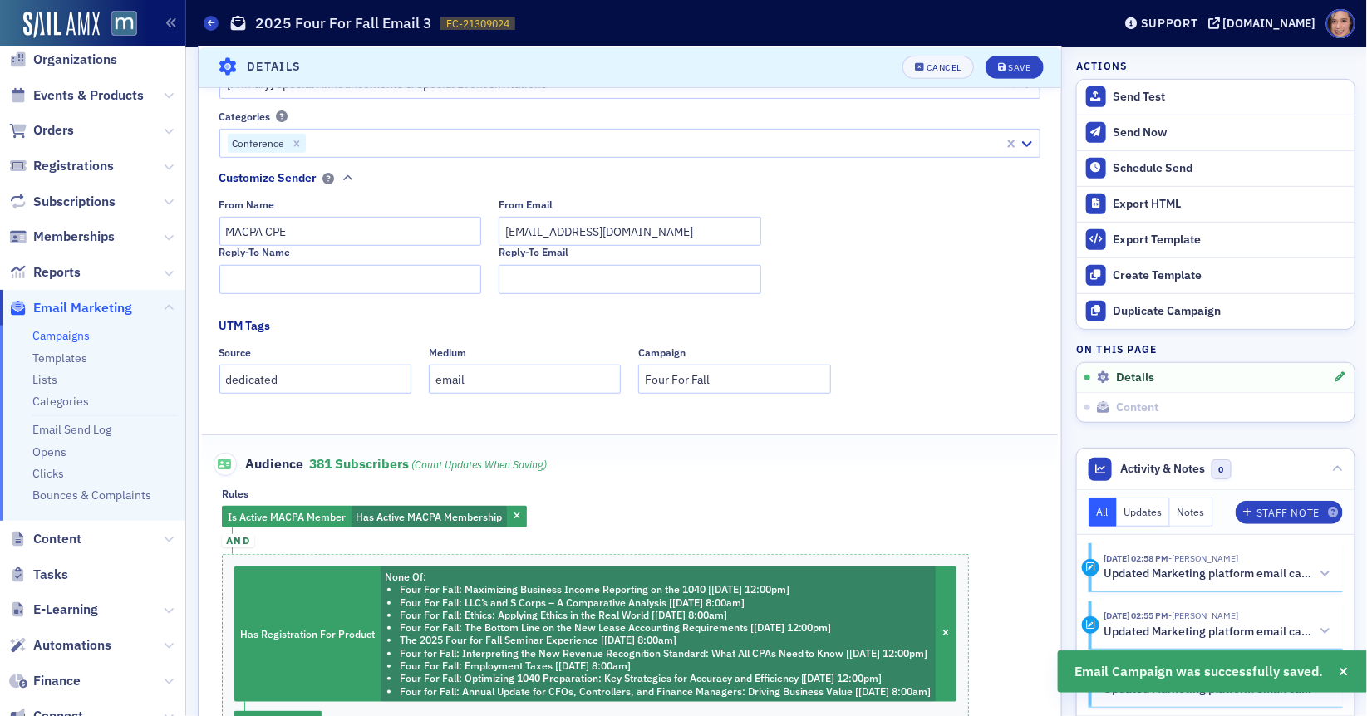
scroll to position [544, 0]
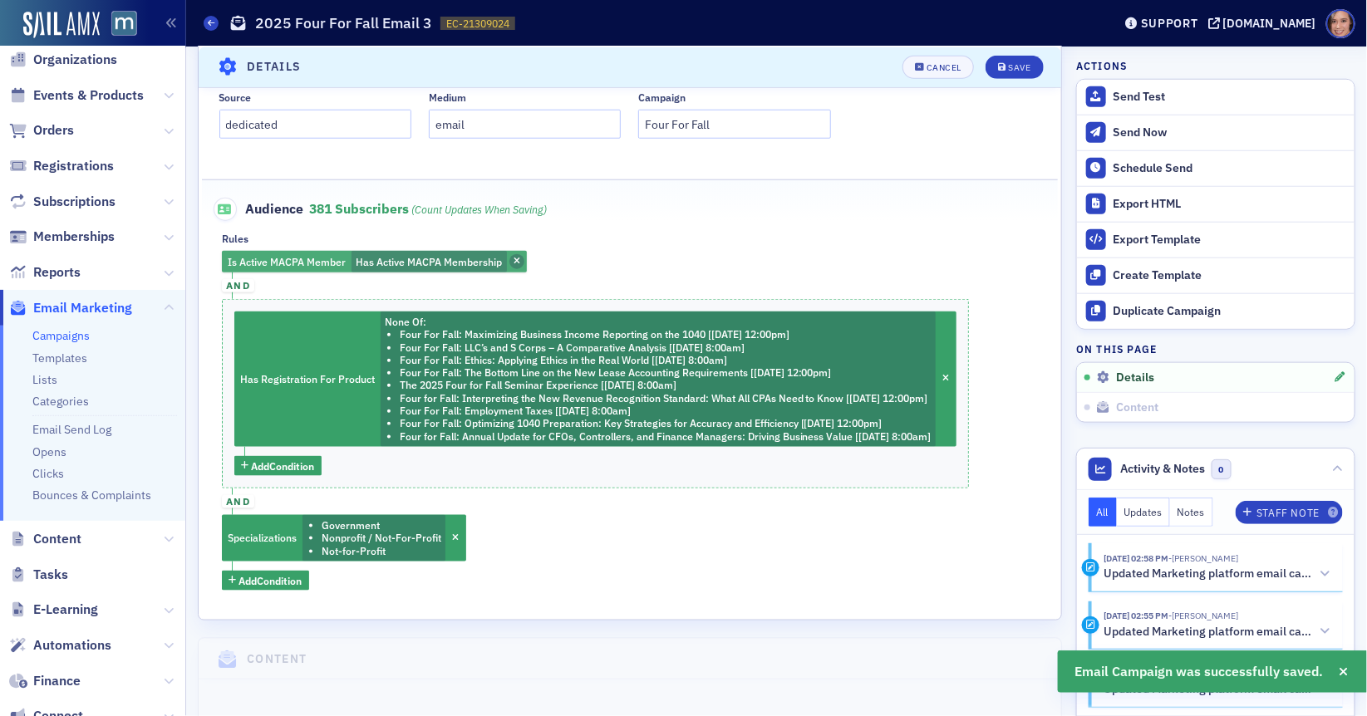
click at [519, 262] on icon "button" at bounding box center [517, 262] width 7 height 9
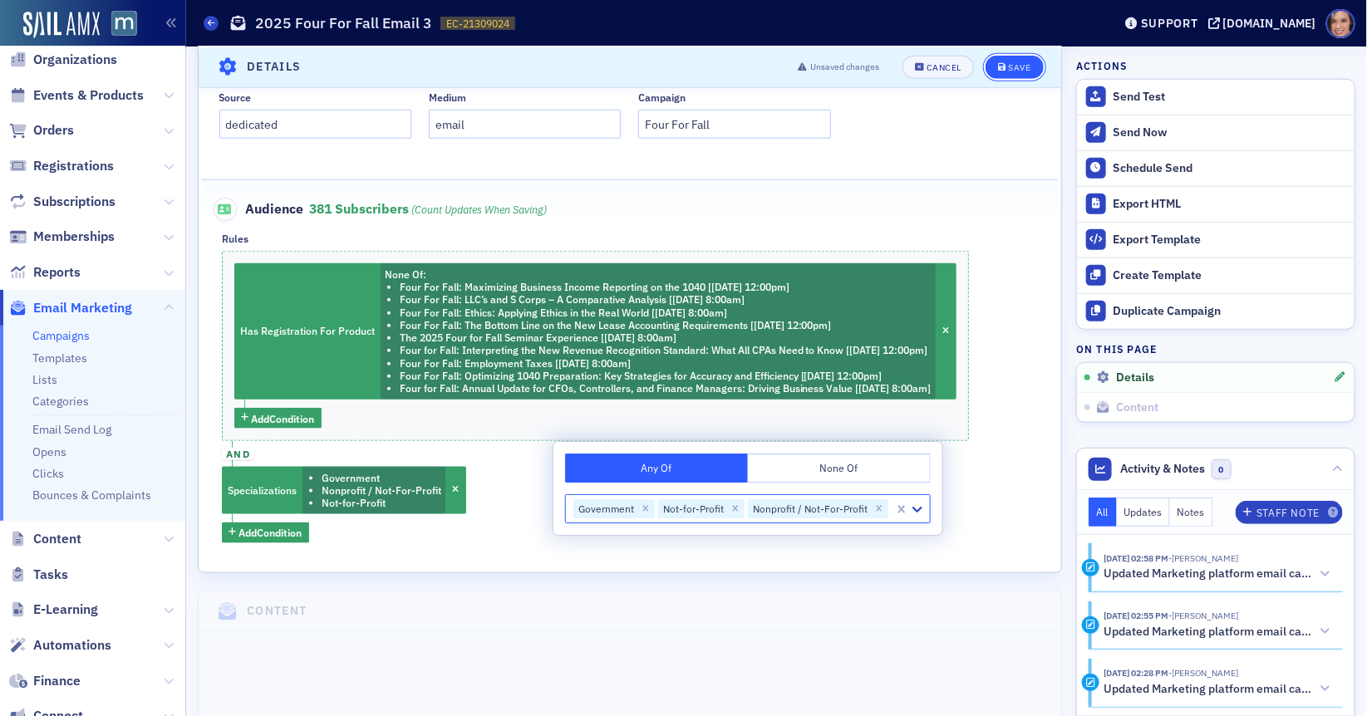
click at [1013, 59] on button "Save" at bounding box center [1014, 66] width 57 height 23
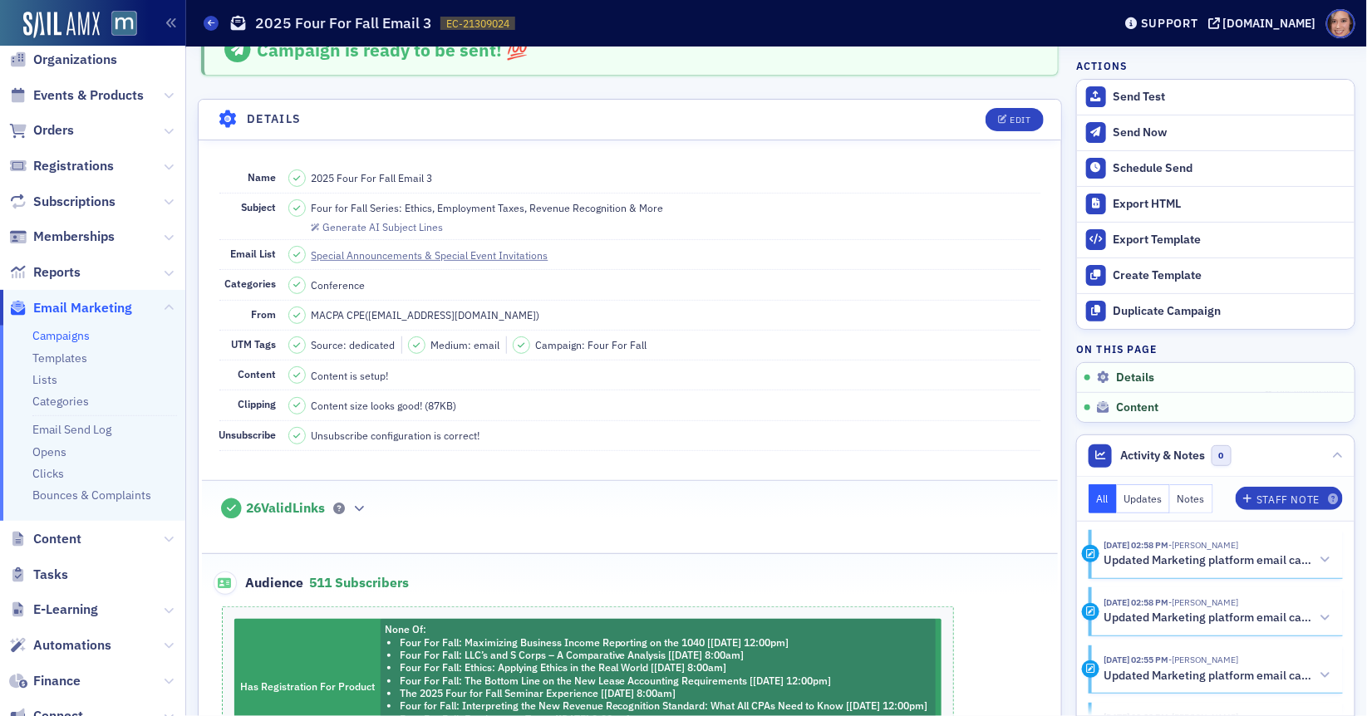
scroll to position [0, 0]
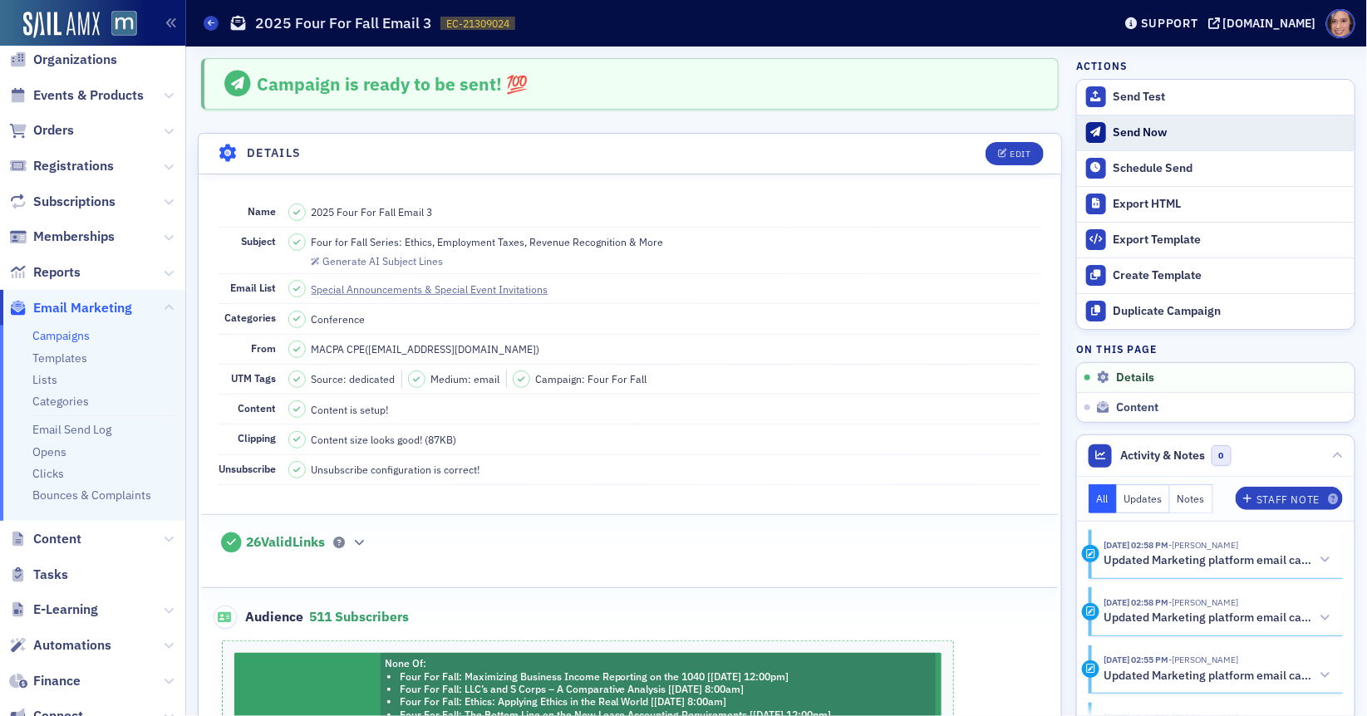
click at [1128, 140] on button "Send Now" at bounding box center [1216, 133] width 278 height 36
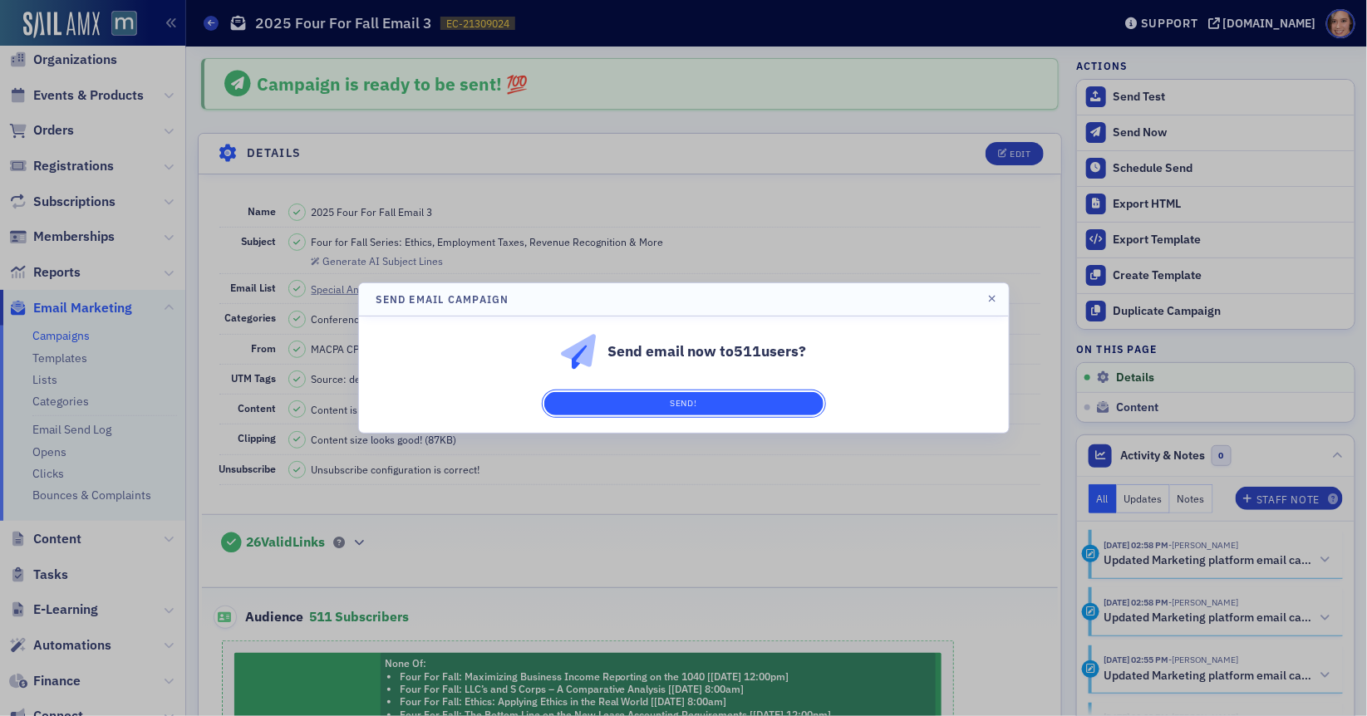
click at [775, 410] on button "Send!" at bounding box center [683, 403] width 279 height 23
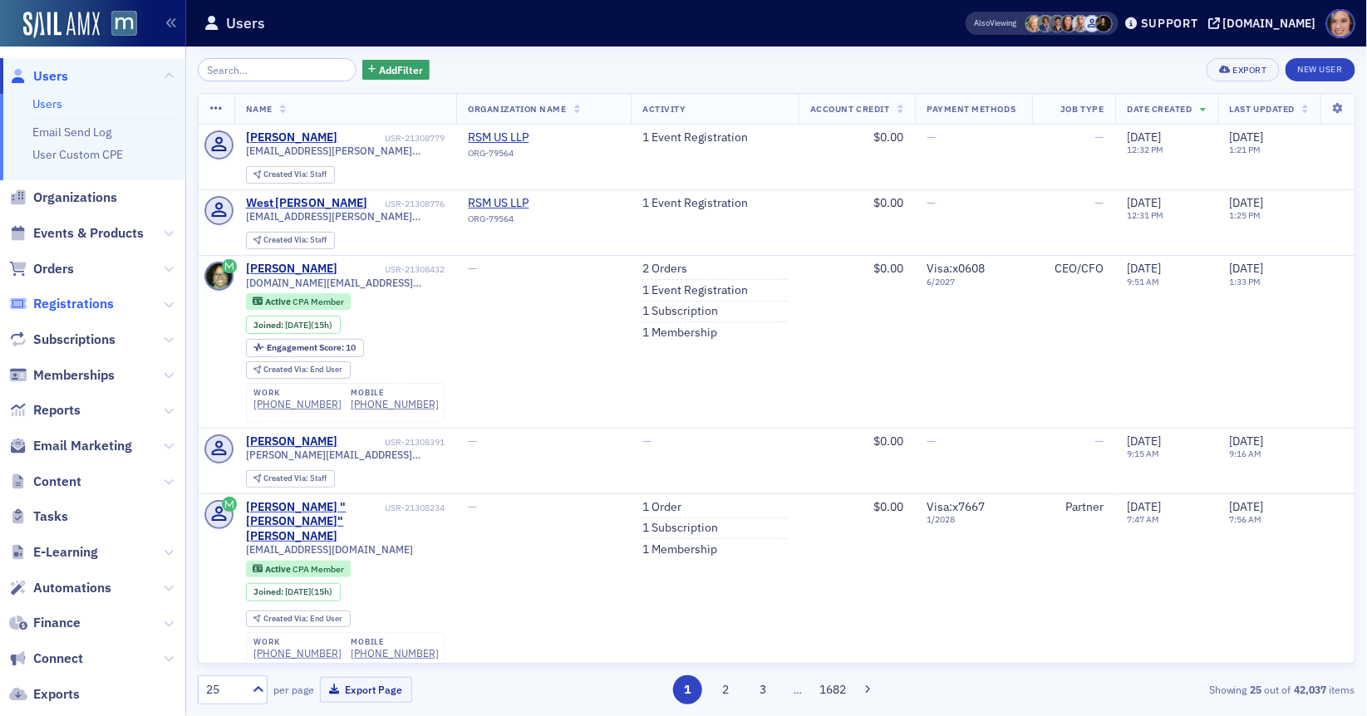
click at [71, 296] on span "Registrations" at bounding box center [73, 304] width 81 height 18
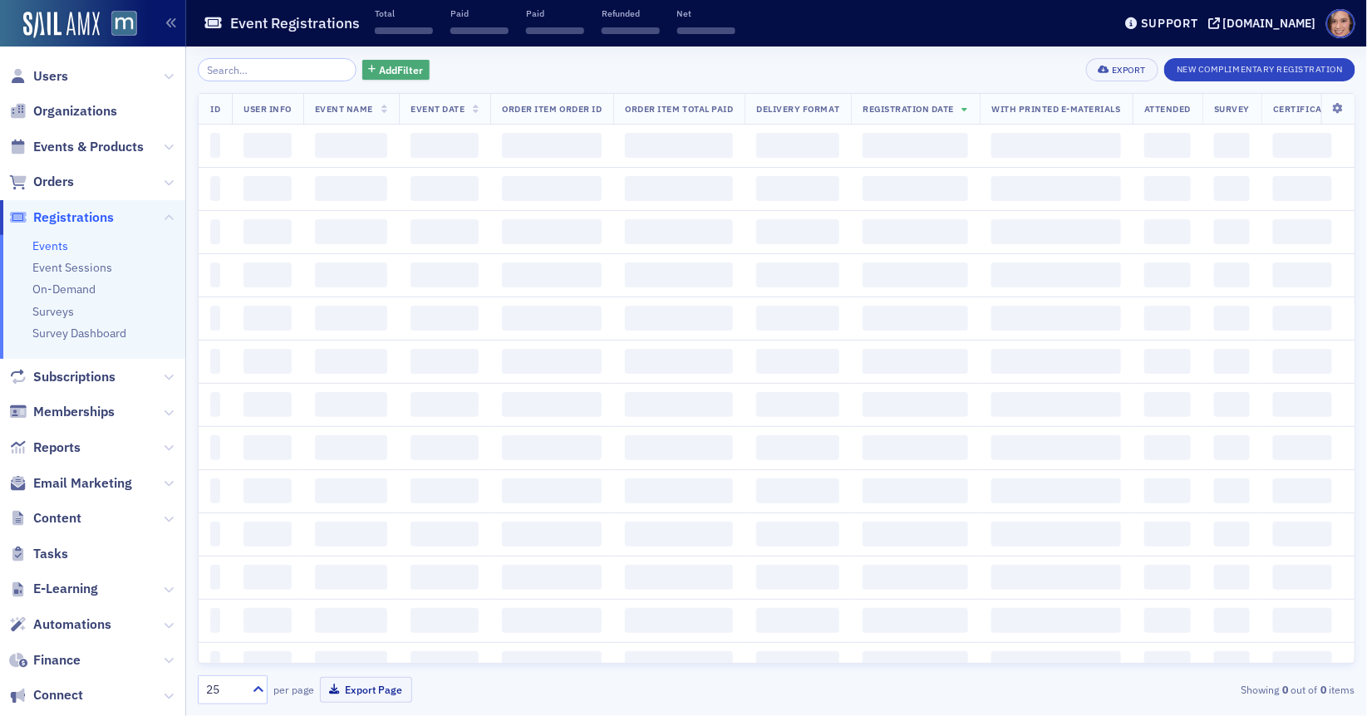
click at [393, 71] on span "Add Filter" at bounding box center [401, 69] width 44 height 15
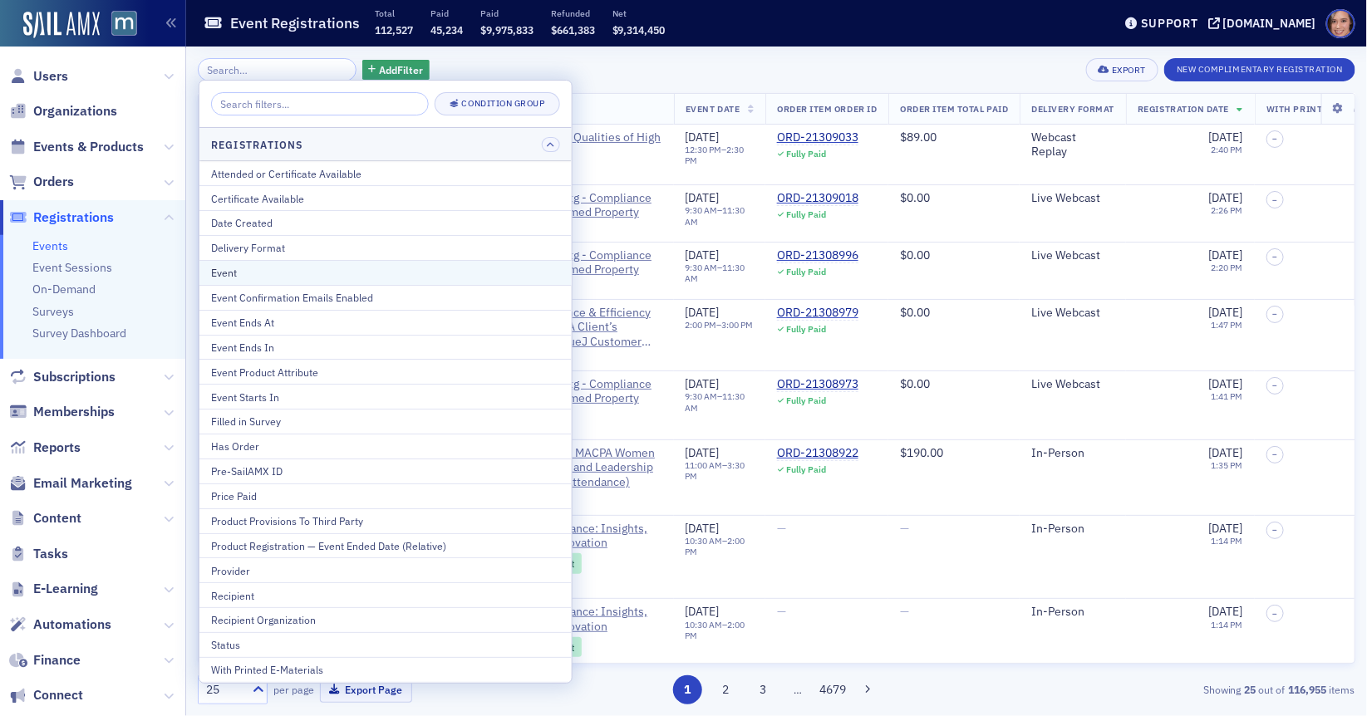
click at [299, 270] on div "Event" at bounding box center [385, 272] width 349 height 15
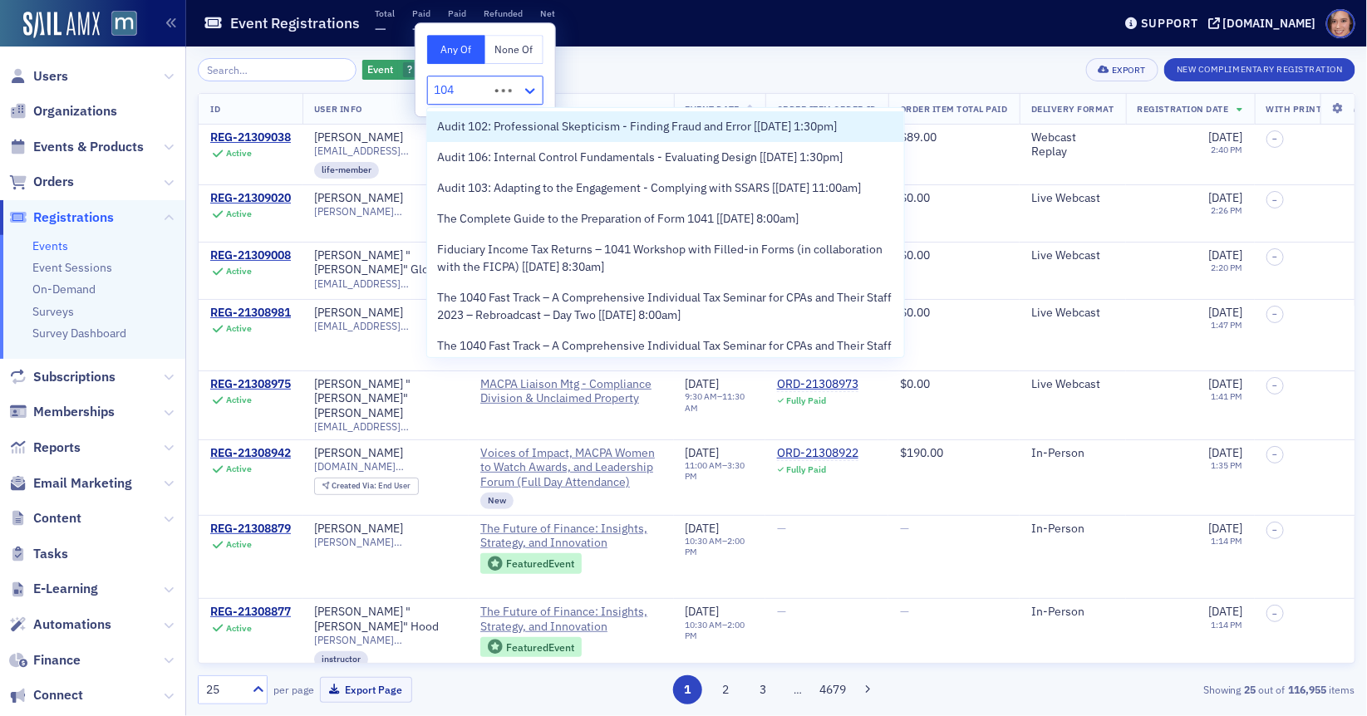
type input "1040"
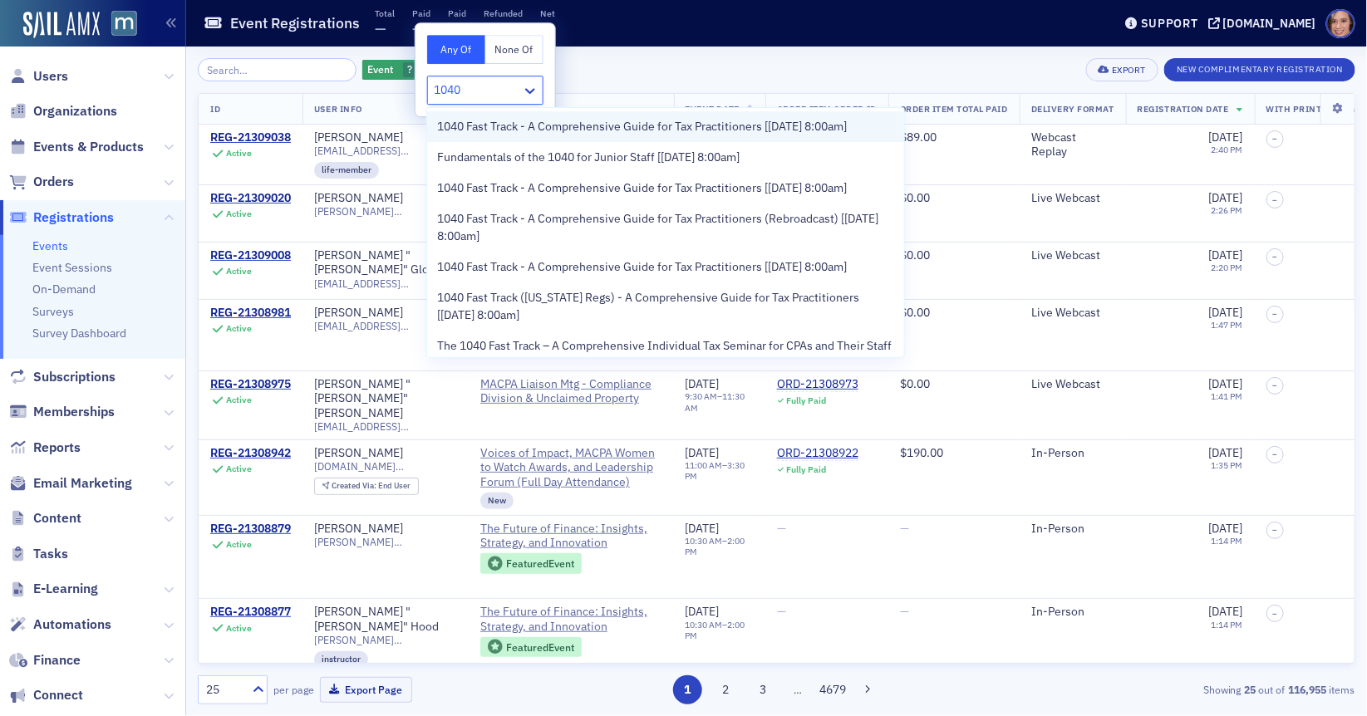
click at [651, 122] on span "1040 Fast Track - A Comprehensive Guide for Tax Practitioners [10/16/2025 8:00a…" at bounding box center [642, 126] width 410 height 17
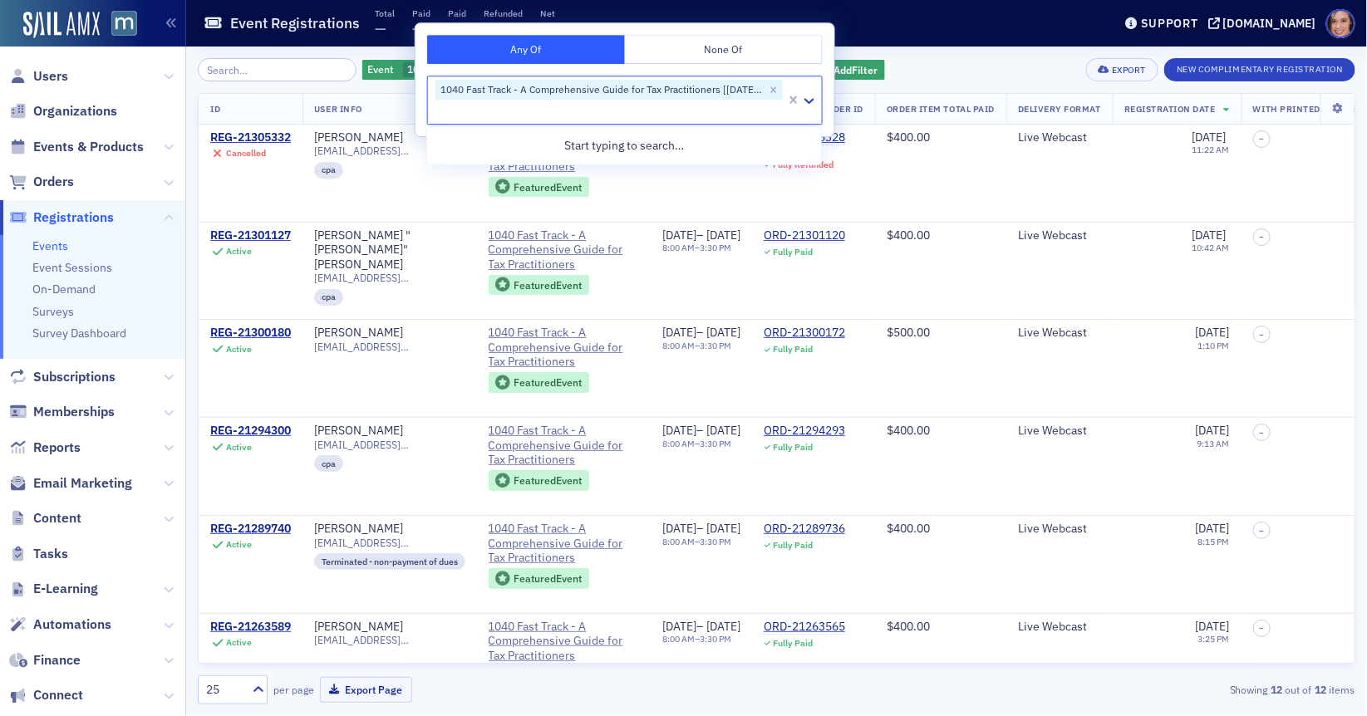
click at [981, 58] on div "Event 1040 Fast Track - A Comprehensive Guide for Tax Practitioners [10/16/2025…" at bounding box center [777, 69] width 1158 height 23
